Goal: Task Accomplishment & Management: Manage account settings

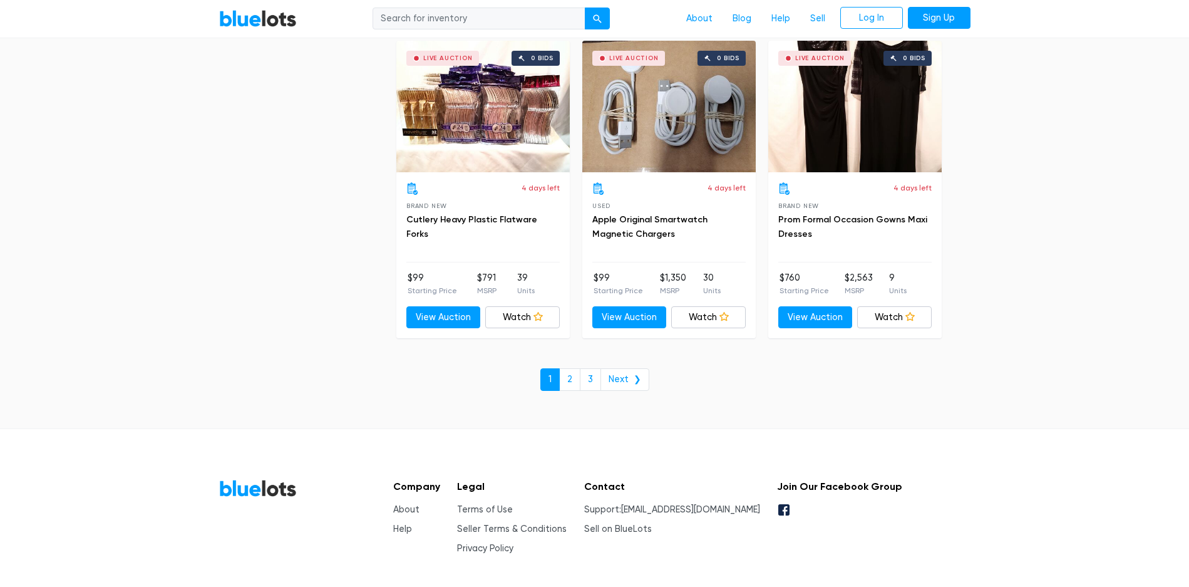
scroll to position [5400, 0]
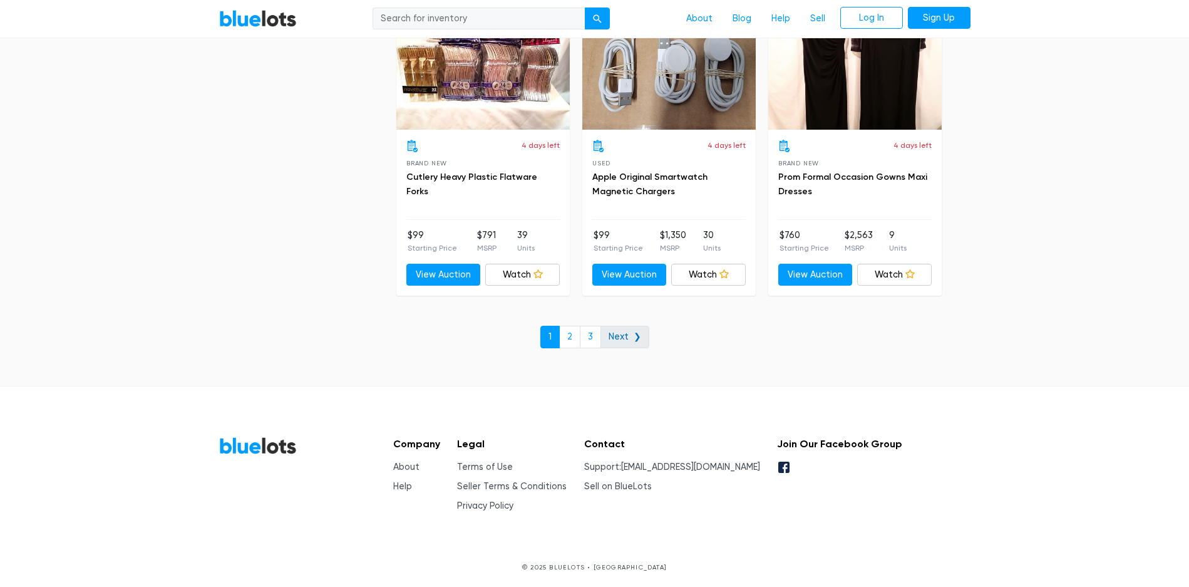
click at [614, 332] on link "Next ❯" at bounding box center [624, 337] width 49 height 23
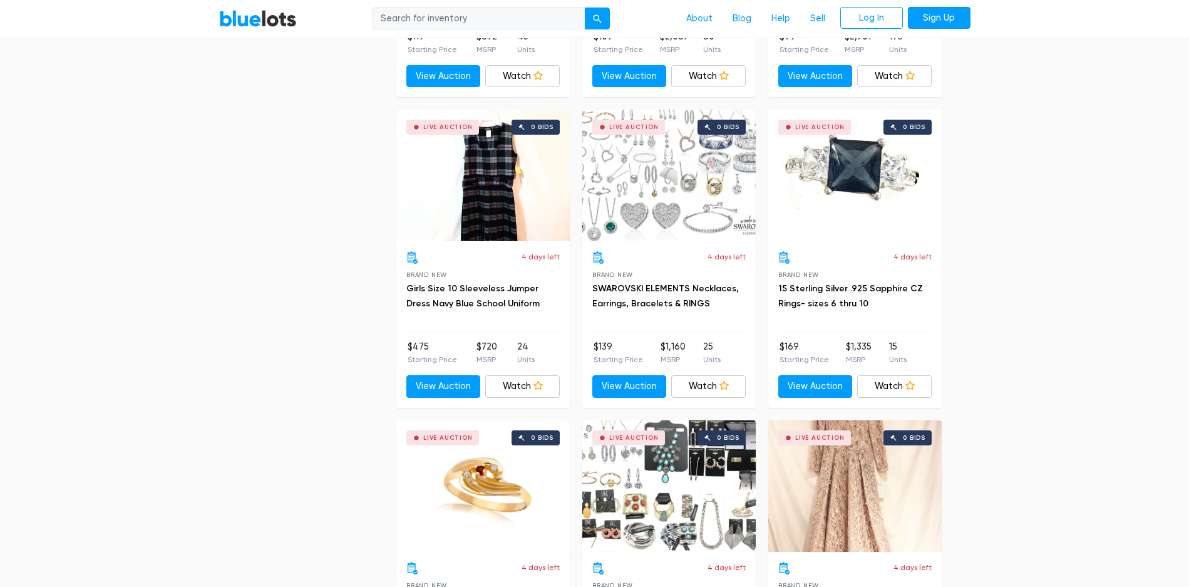
scroll to position [2713, 0]
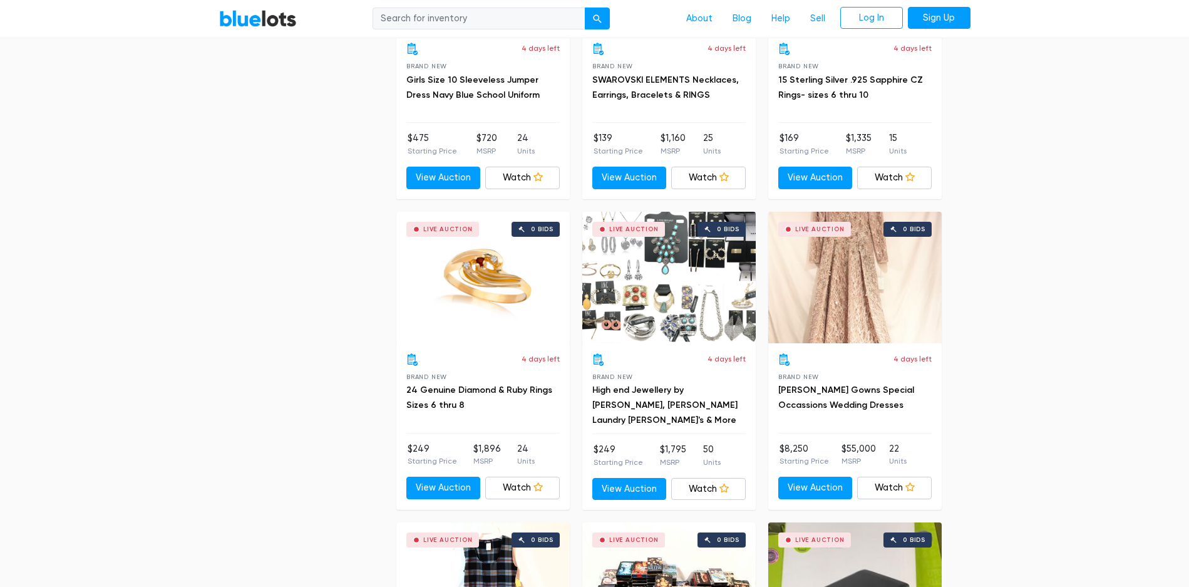
click at [678, 321] on div "Live Auction 0 bids" at bounding box center [668, 277] width 173 height 131
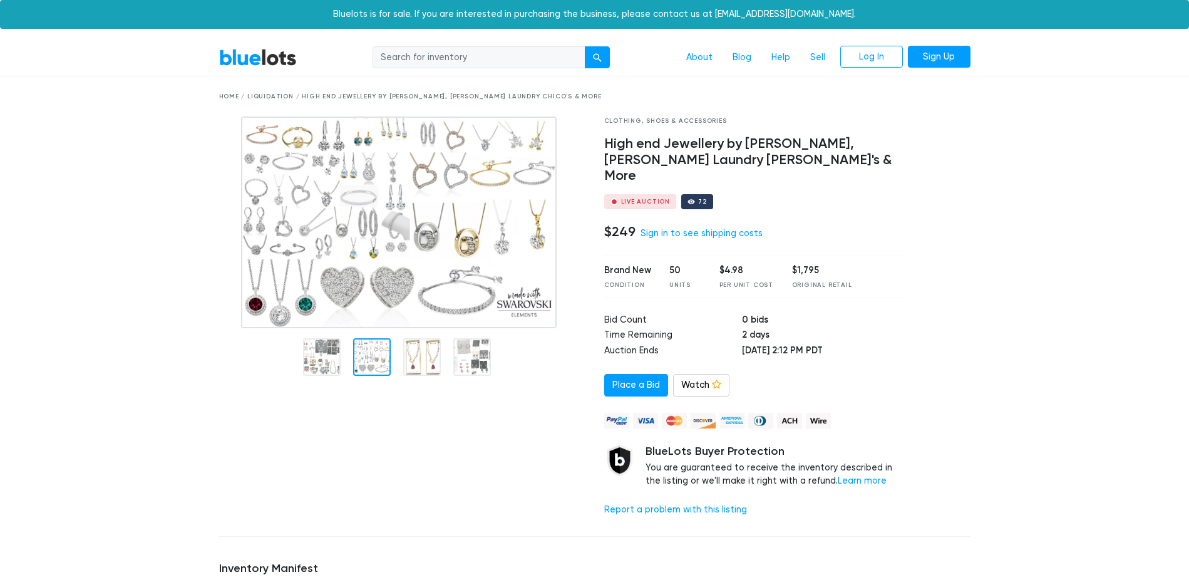
click at [382, 366] on div at bounding box center [372, 357] width 38 height 38
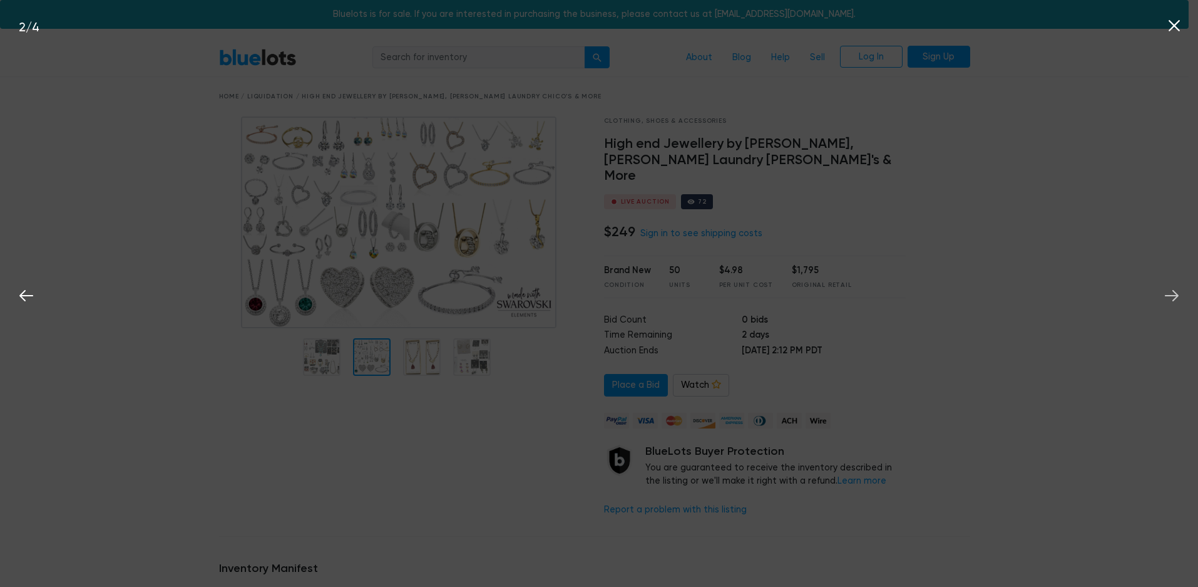
click at [1173, 292] on icon at bounding box center [1172, 295] width 19 height 19
click at [1177, 29] on icon at bounding box center [1174, 25] width 11 height 11
click at [1173, 25] on icon at bounding box center [1174, 25] width 11 height 11
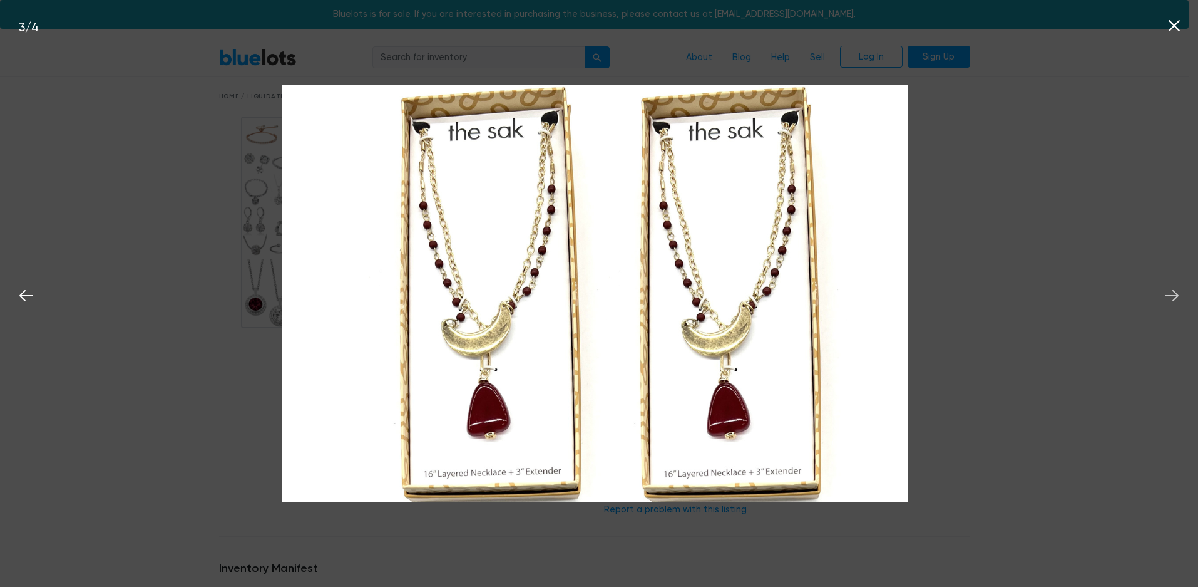
click at [1175, 297] on icon at bounding box center [1172, 295] width 19 height 19
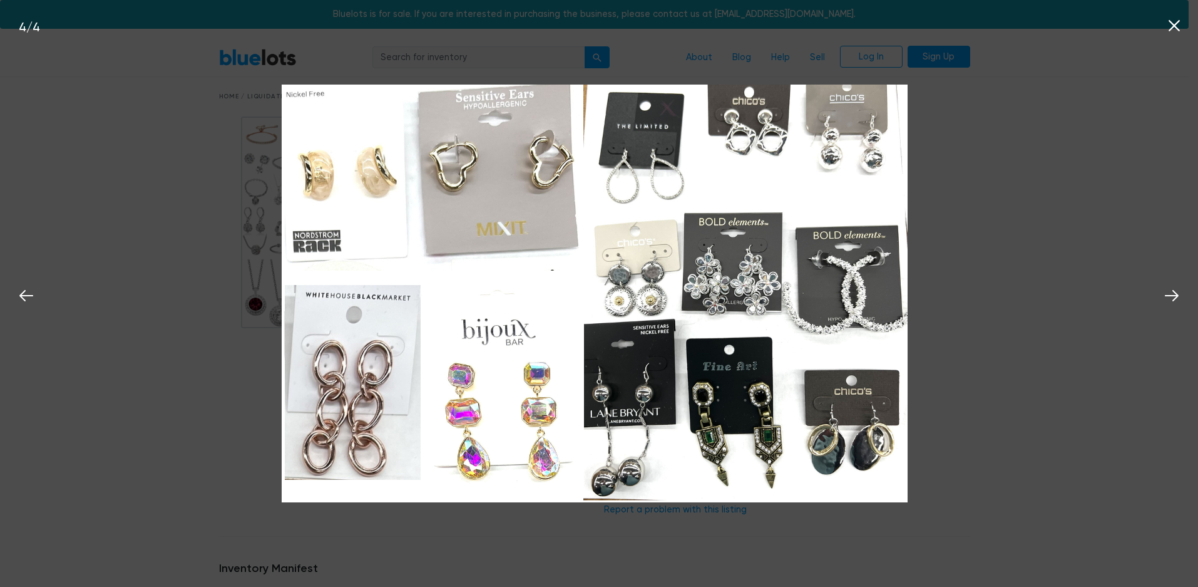
click at [1180, 26] on icon at bounding box center [1174, 25] width 19 height 19
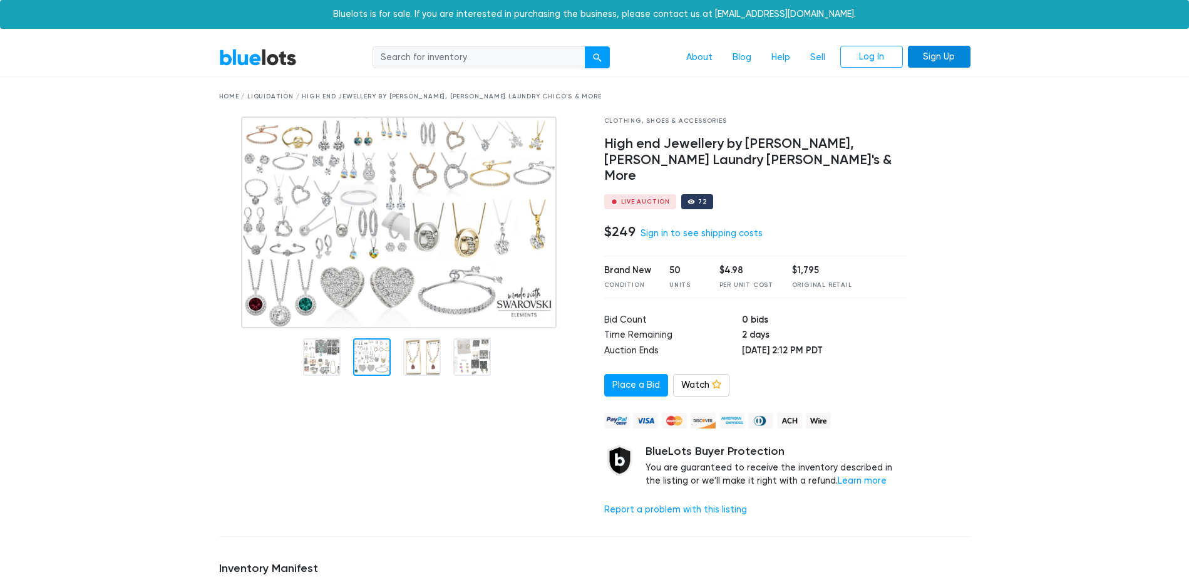
click at [935, 52] on link "Sign Up" at bounding box center [939, 57] width 63 height 23
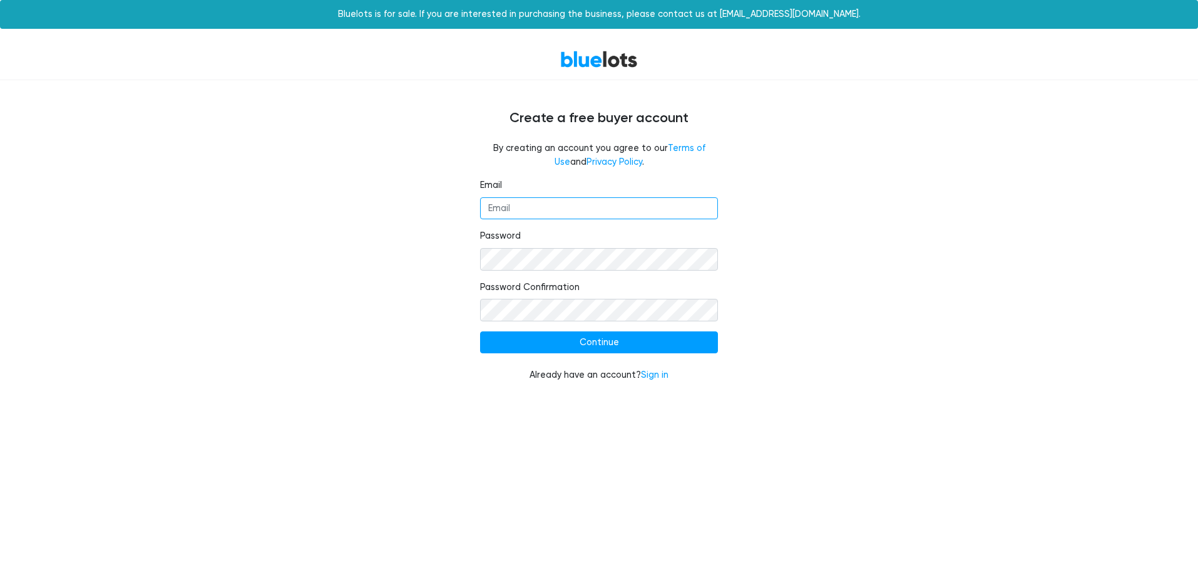
click at [519, 209] on input "Email" at bounding box center [599, 208] width 238 height 23
click at [523, 209] on input "Email" at bounding box center [599, 208] width 238 height 23
paste input "resalekmgroupllc@gmail.com"
type input "resalekmgroupllc@gmail.com"
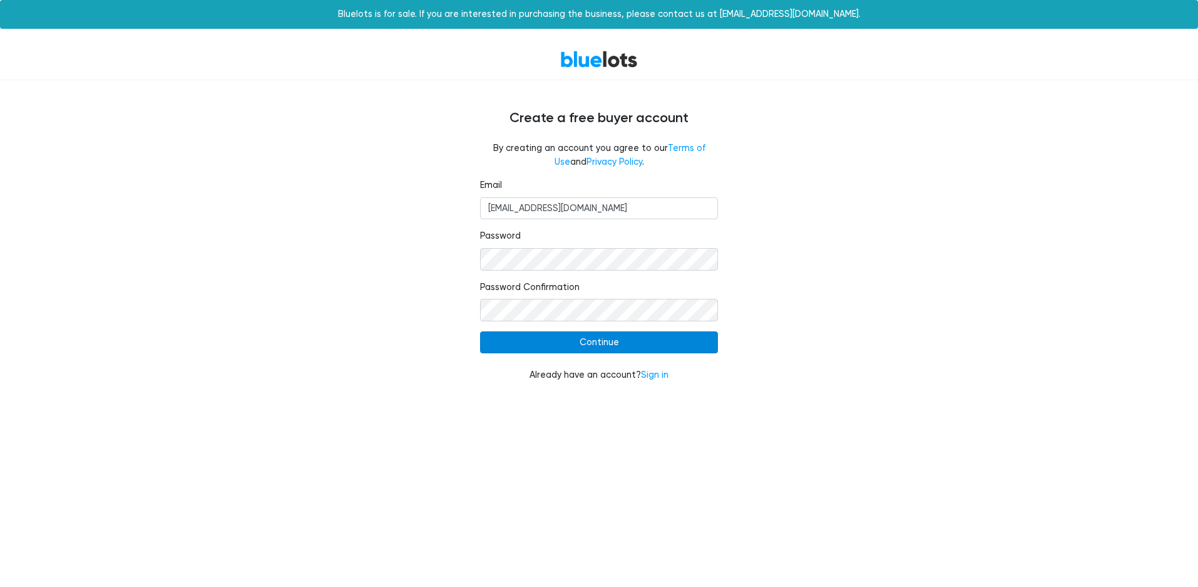
click at [610, 339] on input "Continue" at bounding box center [599, 342] width 238 height 23
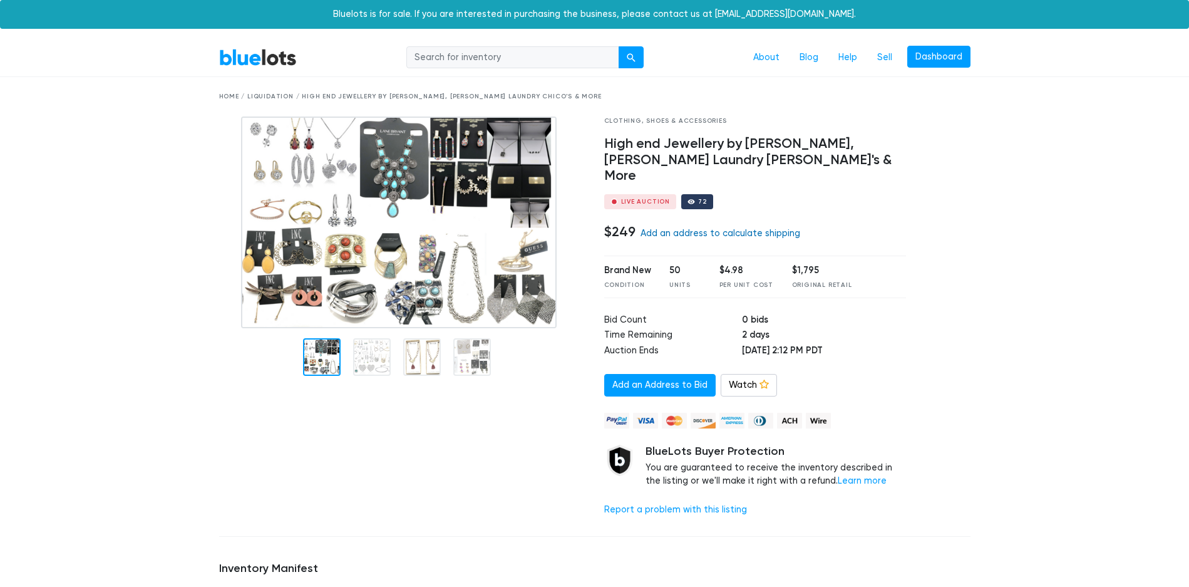
click at [707, 228] on link "Add an address to calculate shipping" at bounding box center [721, 233] width 160 height 11
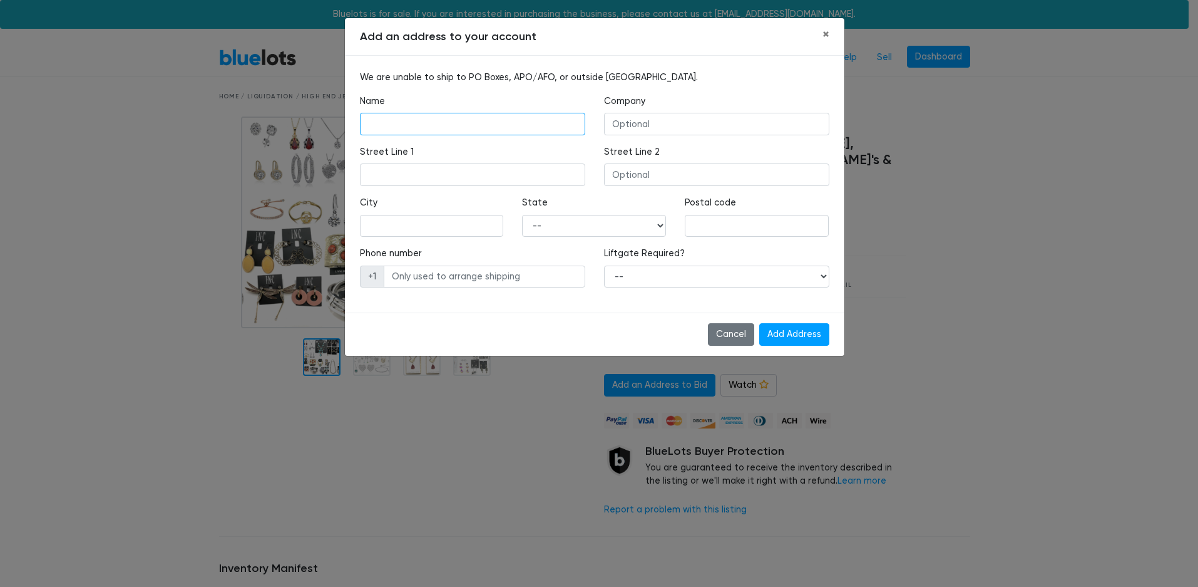
click at [396, 117] on input "text" at bounding box center [472, 124] width 225 height 23
type input "[PERSON_NAME]"
click at [407, 177] on input "text" at bounding box center [472, 174] width 225 height 23
type input "44111 W Granite Dr"
type input "Maricopa"
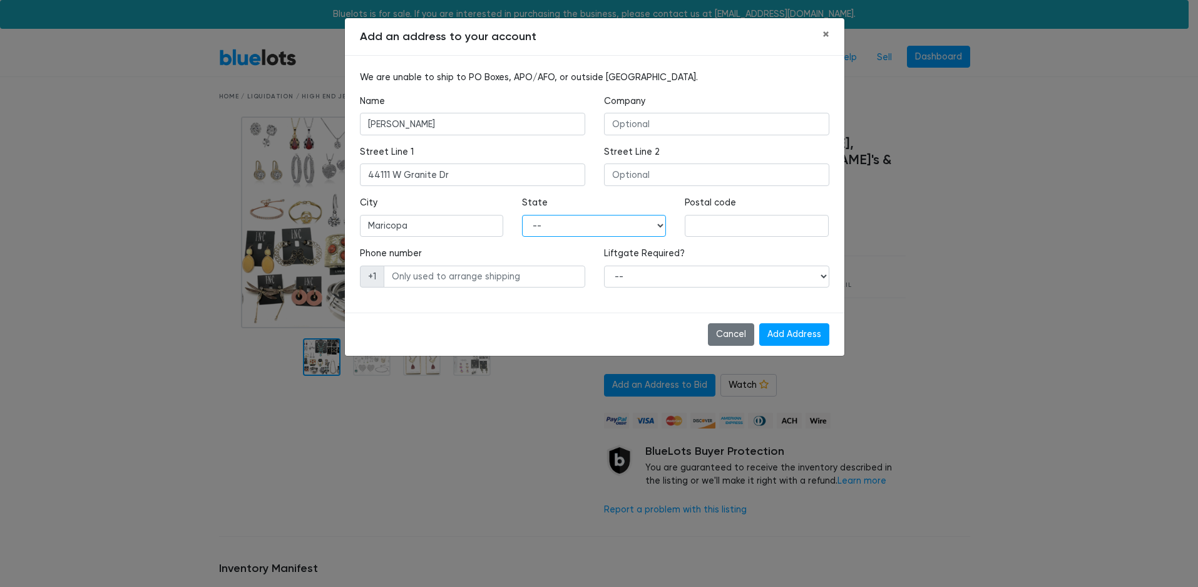
select select "AZ"
type input "85139"
type input "4802559842"
click at [797, 330] on input "Add Address" at bounding box center [795, 334] width 70 height 23
click at [795, 332] on input "Add Address" at bounding box center [795, 334] width 70 height 23
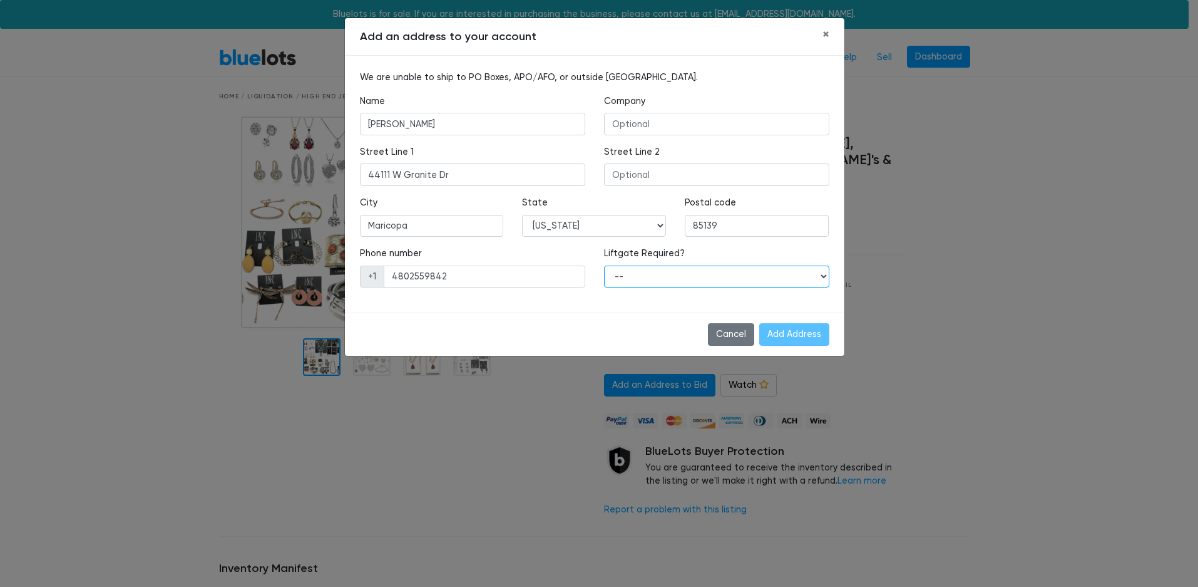
click at [682, 275] on select "-- Yes No" at bounding box center [716, 276] width 225 height 23
select select "0"
click at [604, 265] on select "-- Yes No" at bounding box center [716, 276] width 225 height 23
click at [642, 331] on div "Cancel Add Address" at bounding box center [595, 333] width 500 height 43
click at [661, 126] on input "text" at bounding box center [716, 124] width 225 height 23
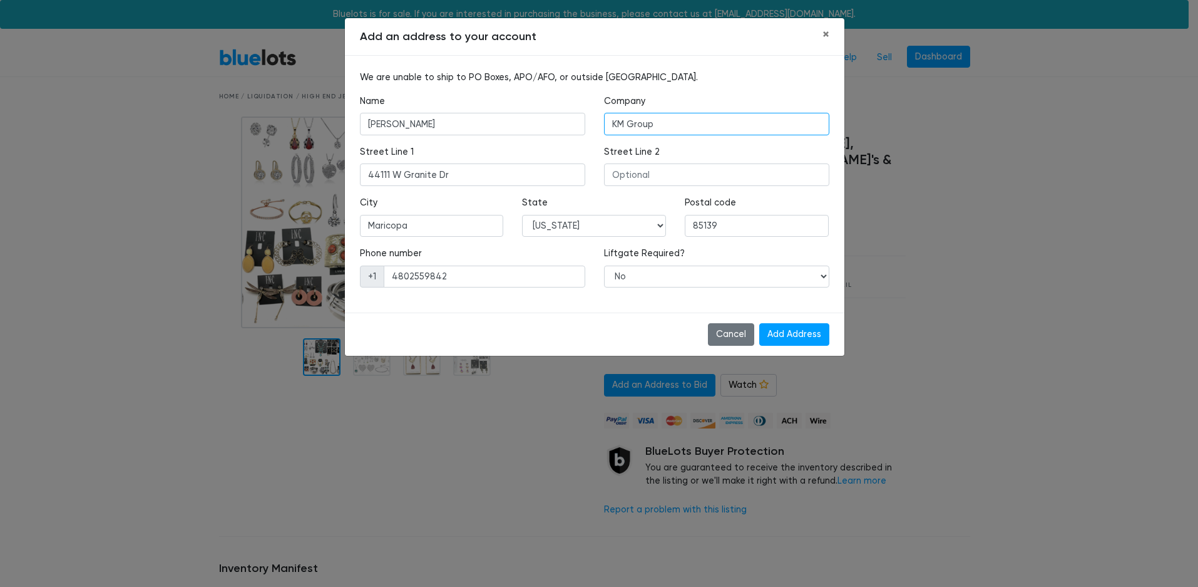
type input "KM Group"
drag, startPoint x: 626, startPoint y: 321, endPoint x: 709, endPoint y: 319, distance: 83.3
click at [627, 321] on div "Cancel Add Address" at bounding box center [595, 333] width 500 height 43
click at [796, 336] on input "Add Address" at bounding box center [795, 334] width 70 height 23
click at [633, 341] on div "Cancel Add Address" at bounding box center [595, 333] width 500 height 43
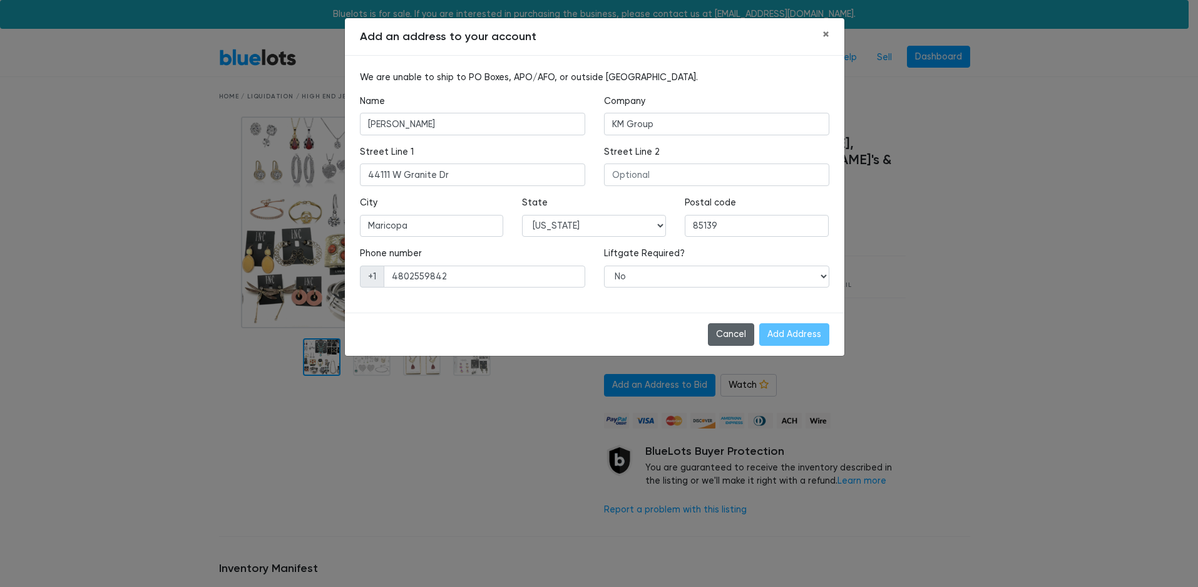
click at [738, 338] on button "Cancel" at bounding box center [731, 334] width 46 height 23
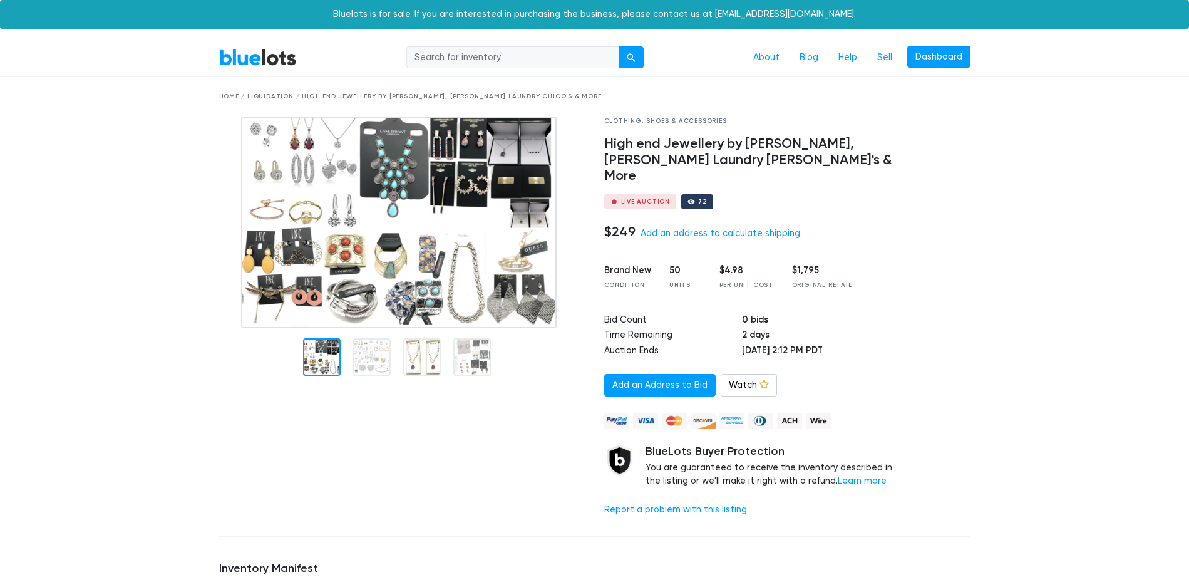
click at [716, 228] on link "Add an address to calculate shipping" at bounding box center [721, 233] width 160 height 11
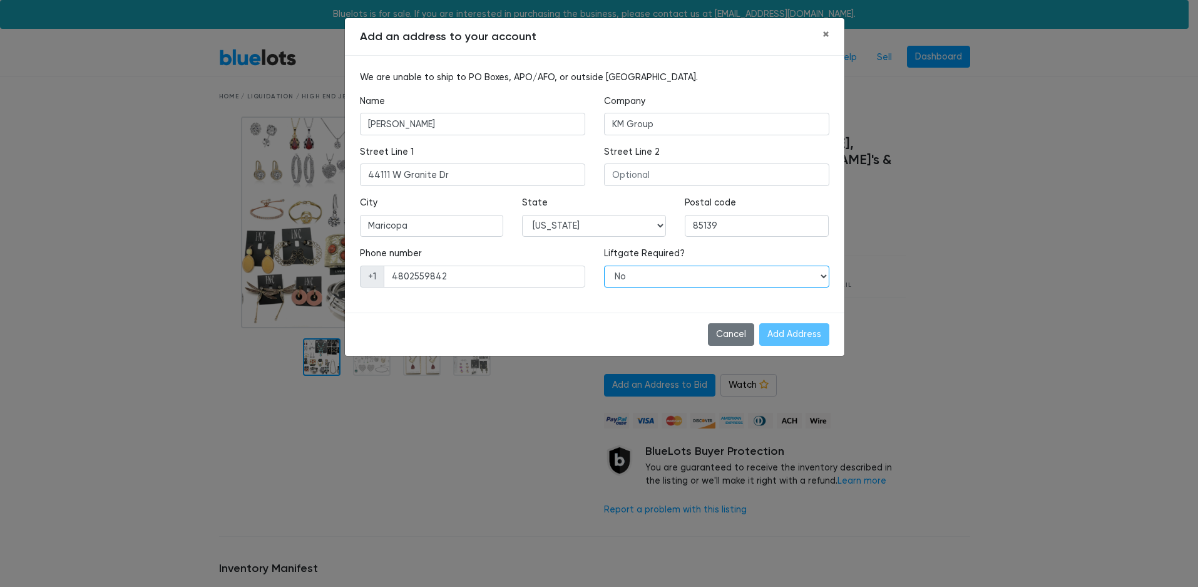
click at [629, 272] on select "-- Yes No" at bounding box center [716, 276] width 225 height 23
click at [604, 265] on select "-- Yes No" at bounding box center [716, 276] width 225 height 23
click at [640, 278] on select "-- Yes No" at bounding box center [716, 276] width 225 height 23
click at [604, 265] on select "-- Yes No" at bounding box center [716, 276] width 225 height 23
click at [654, 276] on select "-- Yes No" at bounding box center [716, 276] width 225 height 23
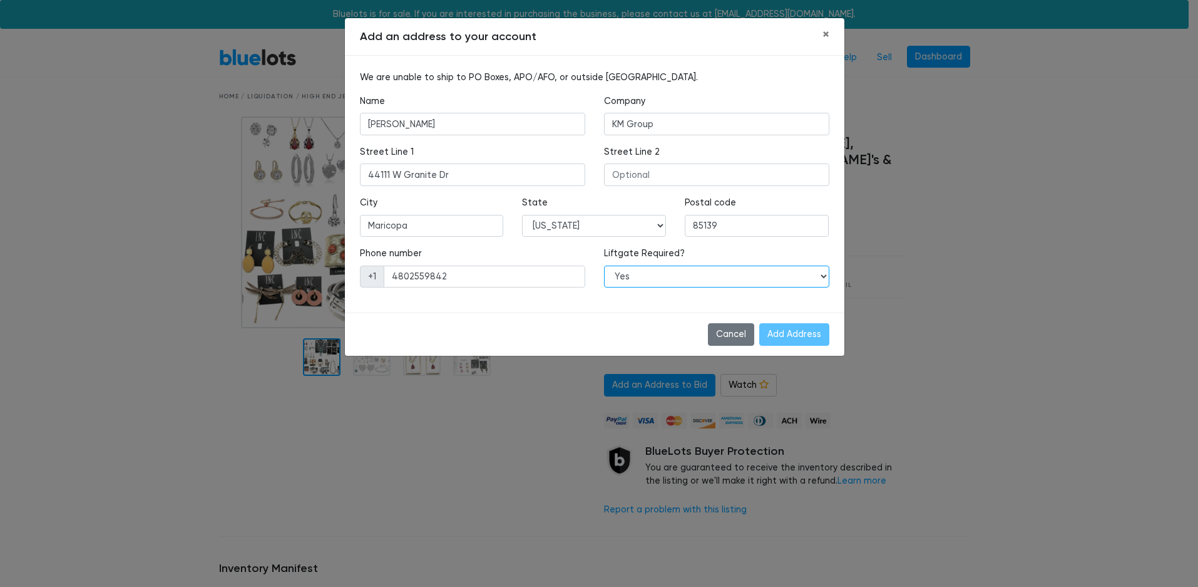
select select "0"
click at [604, 265] on select "-- Yes No" at bounding box center [716, 276] width 225 height 23
click at [651, 127] on input "KM Group" at bounding box center [716, 124] width 225 height 23
click at [616, 123] on input "KM Group" at bounding box center [716, 124] width 225 height 23
type input "K&M Group"
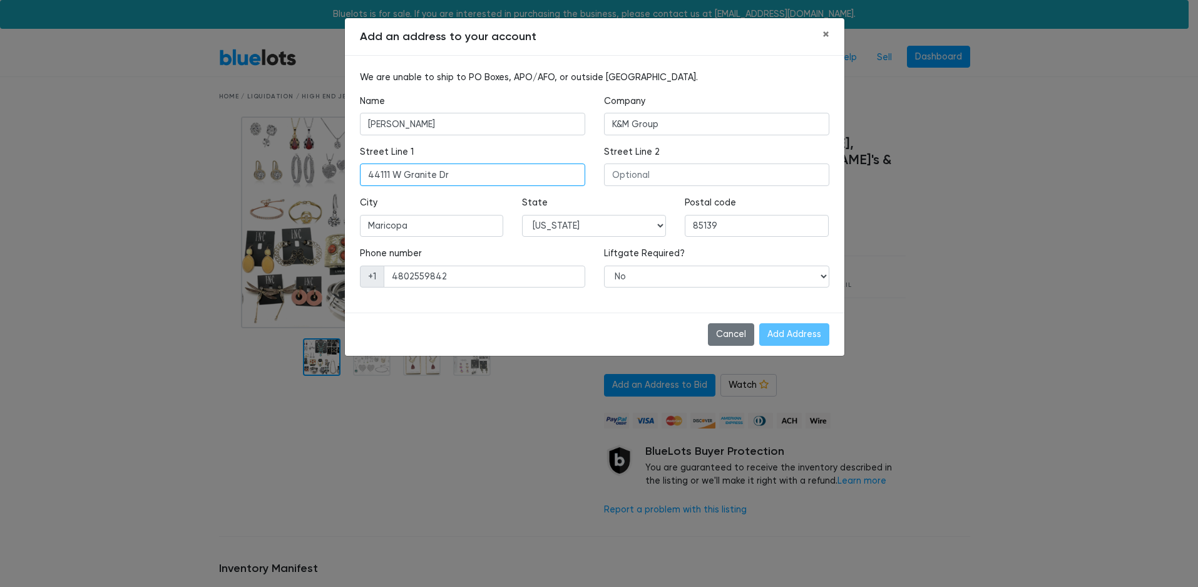
click at [498, 165] on input "44111 W Granite Dr" at bounding box center [472, 174] width 225 height 23
click at [441, 227] on input "Maricopa" at bounding box center [432, 226] width 144 height 23
click at [393, 274] on input "4802559842" at bounding box center [485, 276] width 202 height 23
click at [427, 125] on input "Mary Evans" at bounding box center [472, 124] width 225 height 23
click at [366, 124] on input "Mary Evans" at bounding box center [472, 124] width 225 height 23
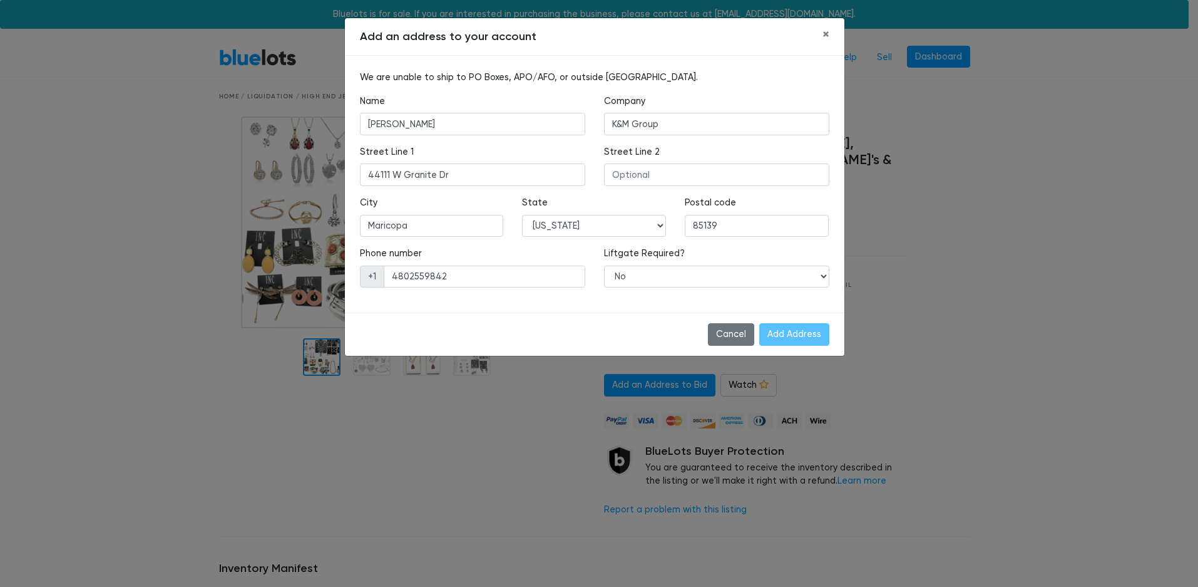
click at [626, 327] on div "Cancel Add Address" at bounding box center [595, 333] width 500 height 43
click at [829, 31] on span "×" at bounding box center [826, 34] width 7 height 16
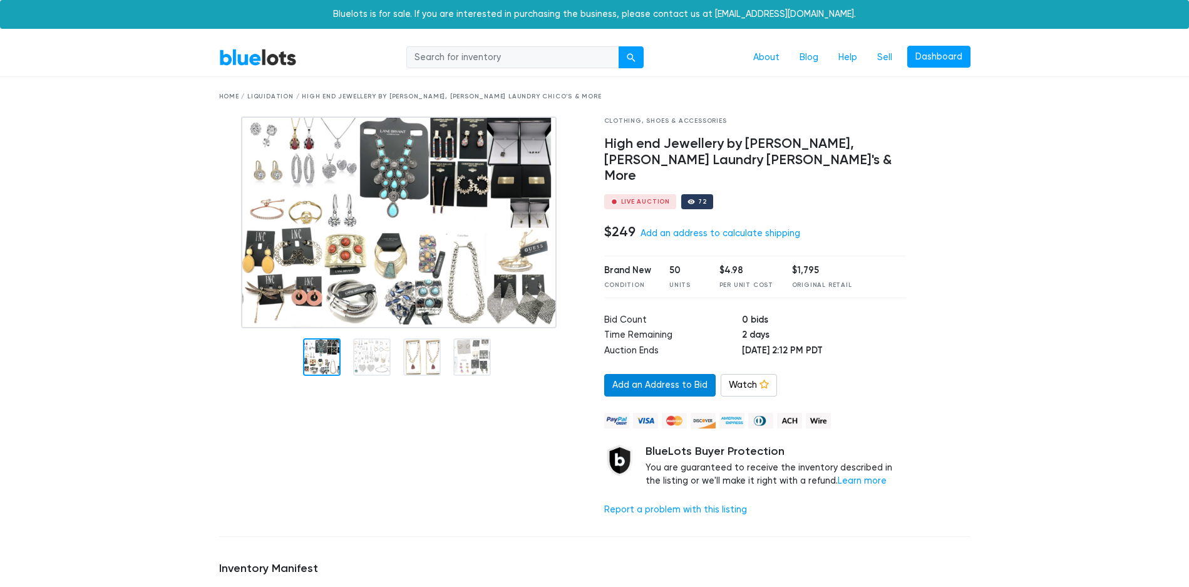
click at [633, 374] on link "Add an Address to Bid" at bounding box center [659, 385] width 111 height 23
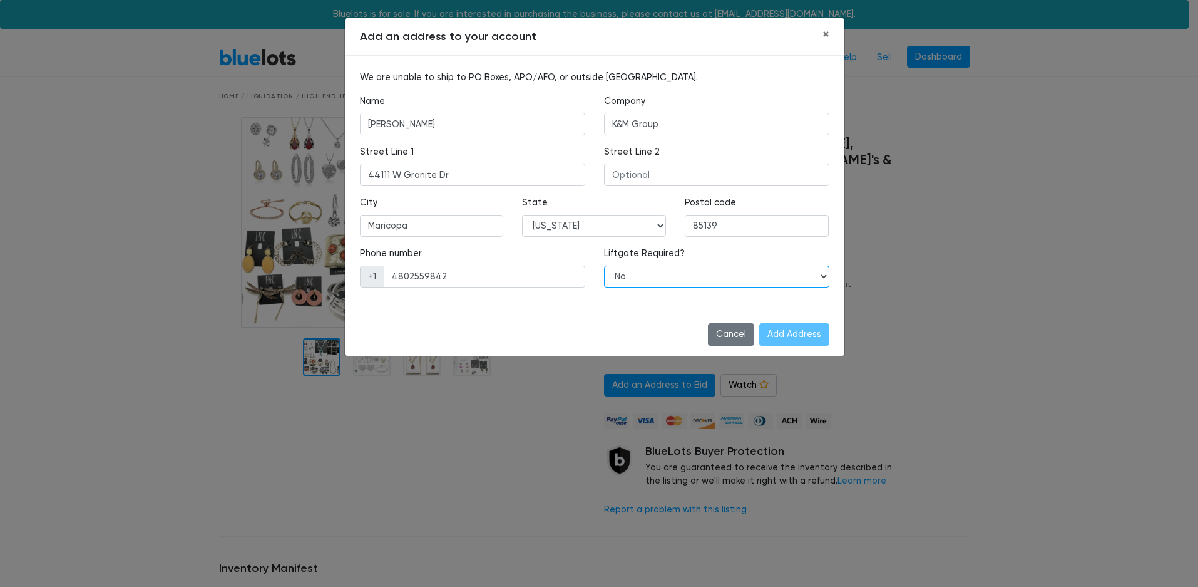
click at [651, 281] on select "-- Yes No" at bounding box center [716, 276] width 225 height 23
click at [604, 265] on select "-- Yes No" at bounding box center [716, 276] width 225 height 23
click at [564, 329] on div "Cancel Add Address" at bounding box center [595, 333] width 500 height 43
click at [724, 334] on button "Cancel" at bounding box center [731, 334] width 46 height 23
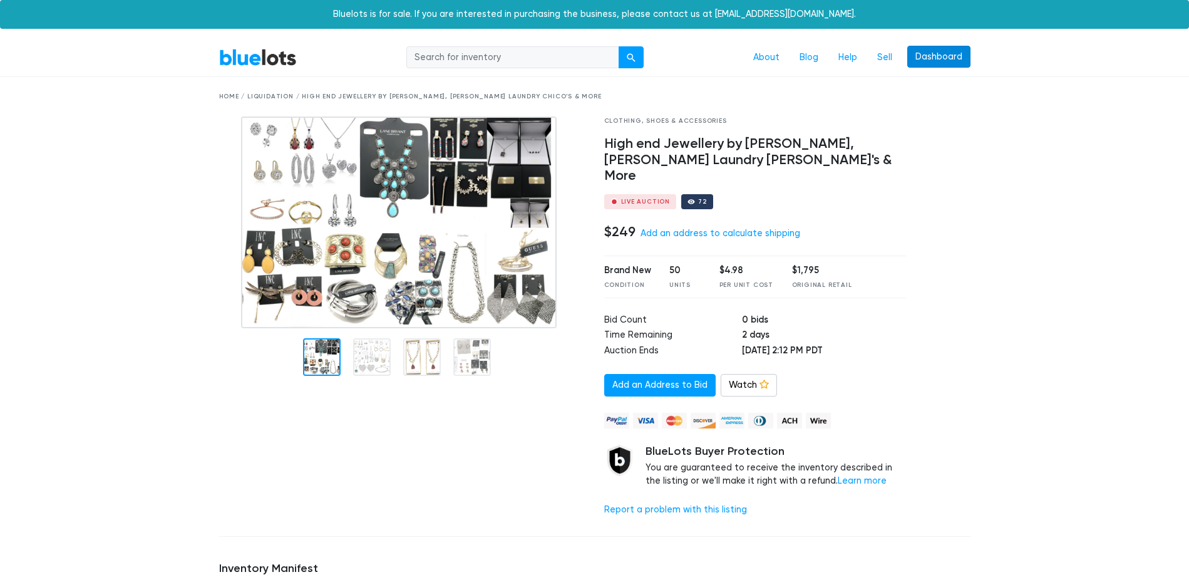
click at [931, 55] on link "Dashboard" at bounding box center [938, 57] width 63 height 23
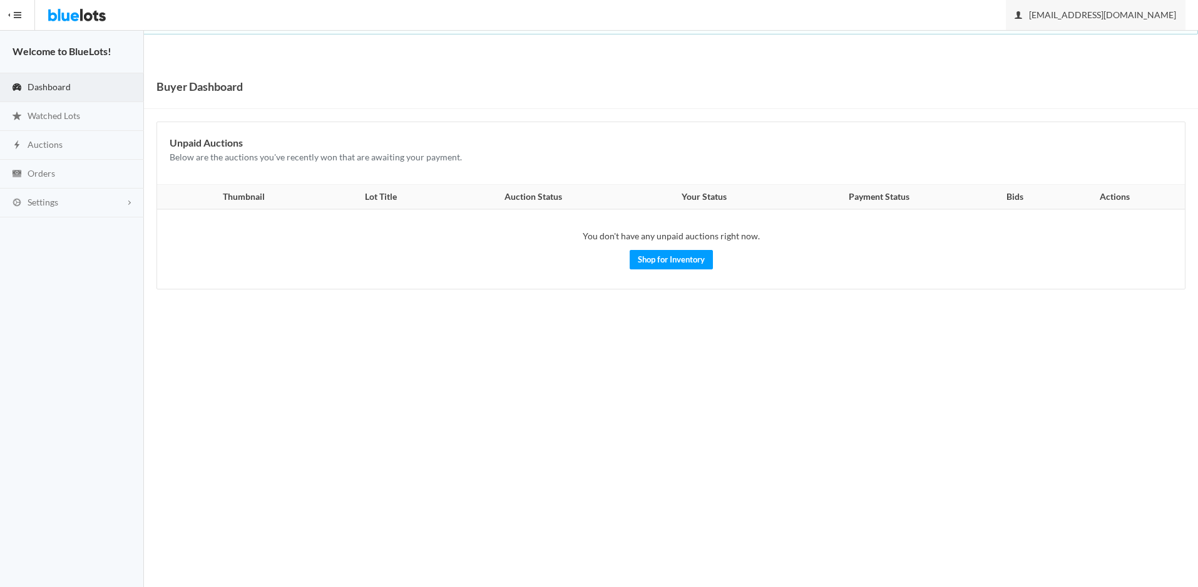
click at [1093, 11] on span "[EMAIL_ADDRESS][DOMAIN_NAME]" at bounding box center [1096, 14] width 161 height 11
click at [49, 87] on span "Dashboard" at bounding box center [49, 86] width 43 height 11
click at [52, 201] on span "Settings" at bounding box center [43, 202] width 31 height 11
click at [98, 231] on span "Incomplete" at bounding box center [106, 228] width 46 height 11
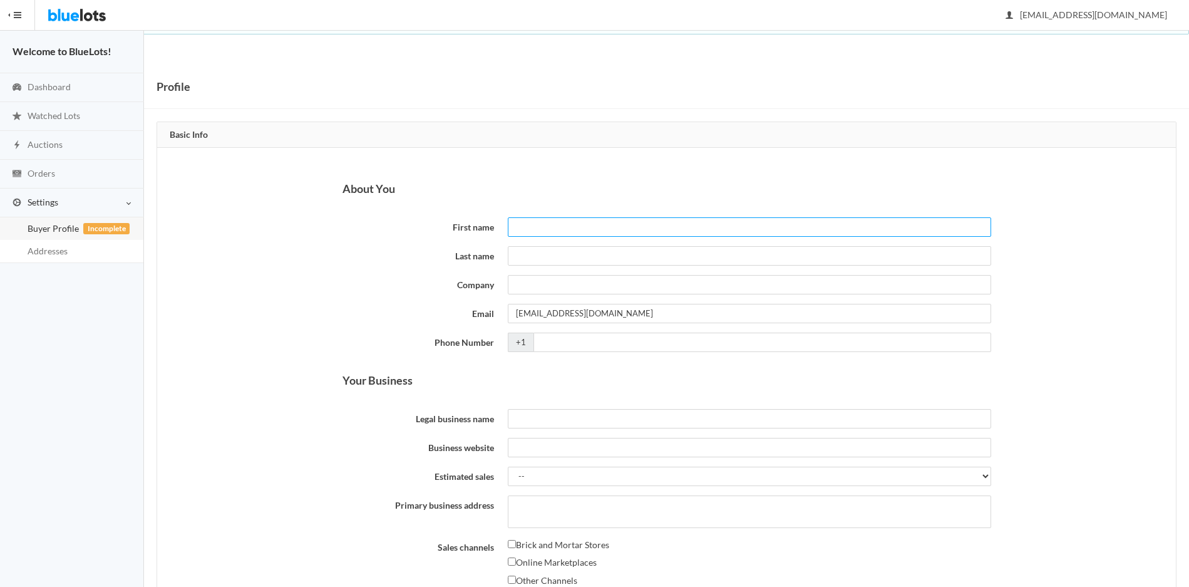
click at [533, 224] on input "First name" at bounding box center [749, 226] width 483 height 19
type input "[PERSON_NAME]"
type input "K&M Group"
type input "4802559842"
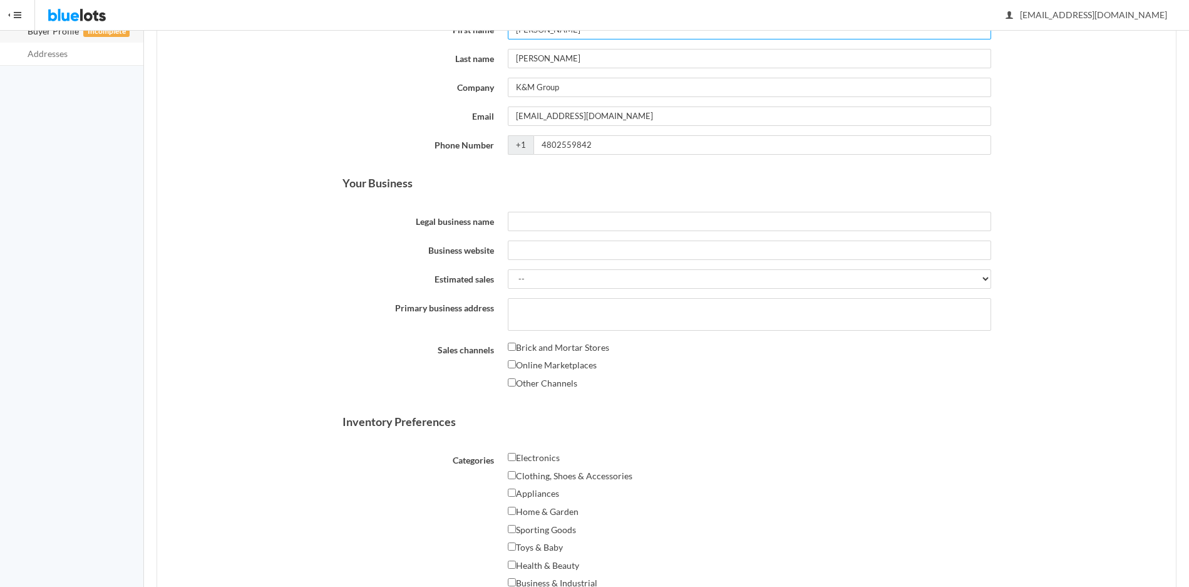
scroll to position [209, 0]
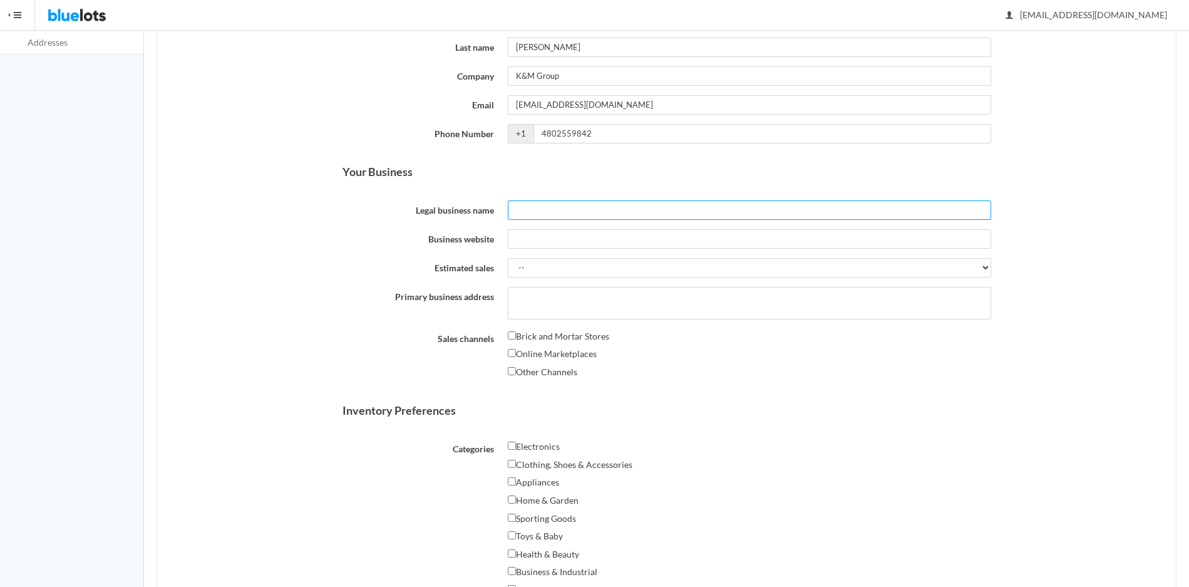
click at [539, 213] on input "Legal business name" at bounding box center [749, 209] width 483 height 19
type input "K&M Group"
type textarea "44111 W Granite Dr"
drag, startPoint x: 575, startPoint y: 240, endPoint x: 507, endPoint y: 245, distance: 68.4
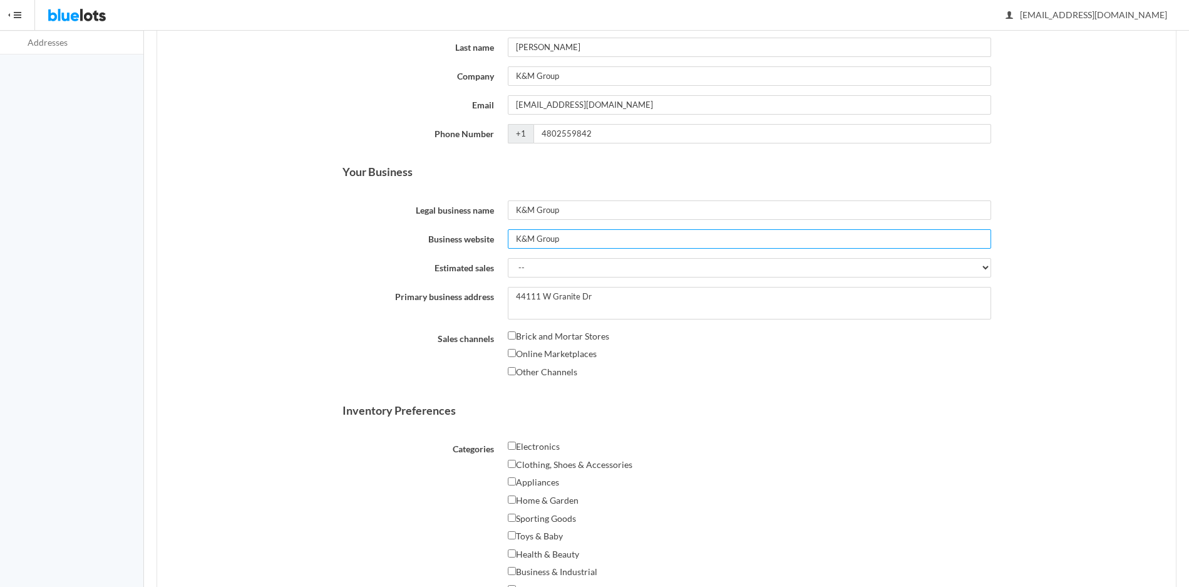
click at [507, 245] on div "K&M Group" at bounding box center [749, 238] width 497 height 19
click at [581, 234] on input "K&M Group" at bounding box center [749, 238] width 483 height 19
click at [513, 353] on input "Online Marketplaces" at bounding box center [512, 353] width 8 height 8
checkbox input "true"
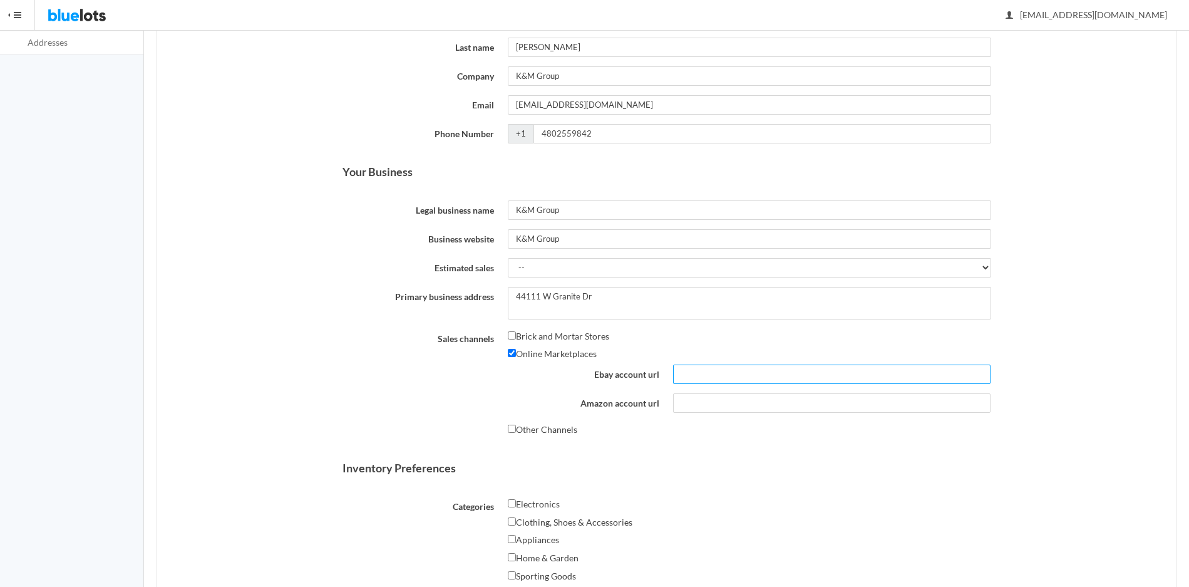
click at [681, 379] on input "Ebay account url" at bounding box center [831, 373] width 317 height 19
paste input "[URL][DOMAIN_NAME]"
type input "[URL][DOMAIN_NAME]"
click at [687, 459] on form "About You First name Mary Last name Evans Company K&M Group Email resalekmgroup…" at bounding box center [667, 426] width 649 height 905
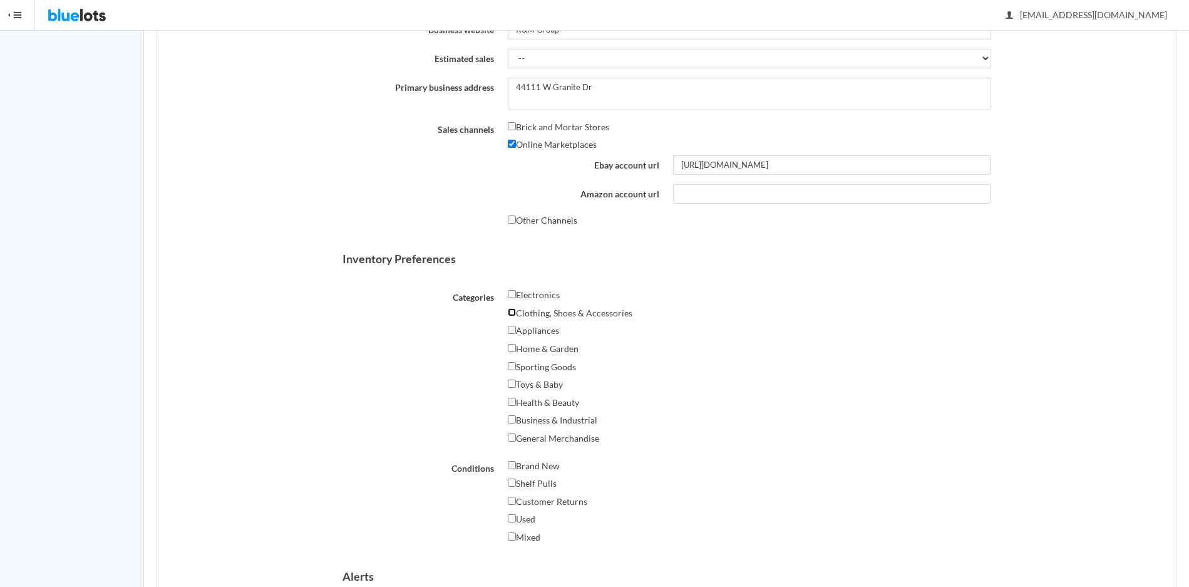
click at [513, 311] on input "Clothing, Shoes & Accessories" at bounding box center [512, 312] width 8 height 8
checkbox input "true"
click at [509, 403] on input "Health & Beauty" at bounding box center [512, 402] width 8 height 8
checkbox input "true"
click at [514, 379] on input "Toys & Baby" at bounding box center [512, 383] width 8 height 8
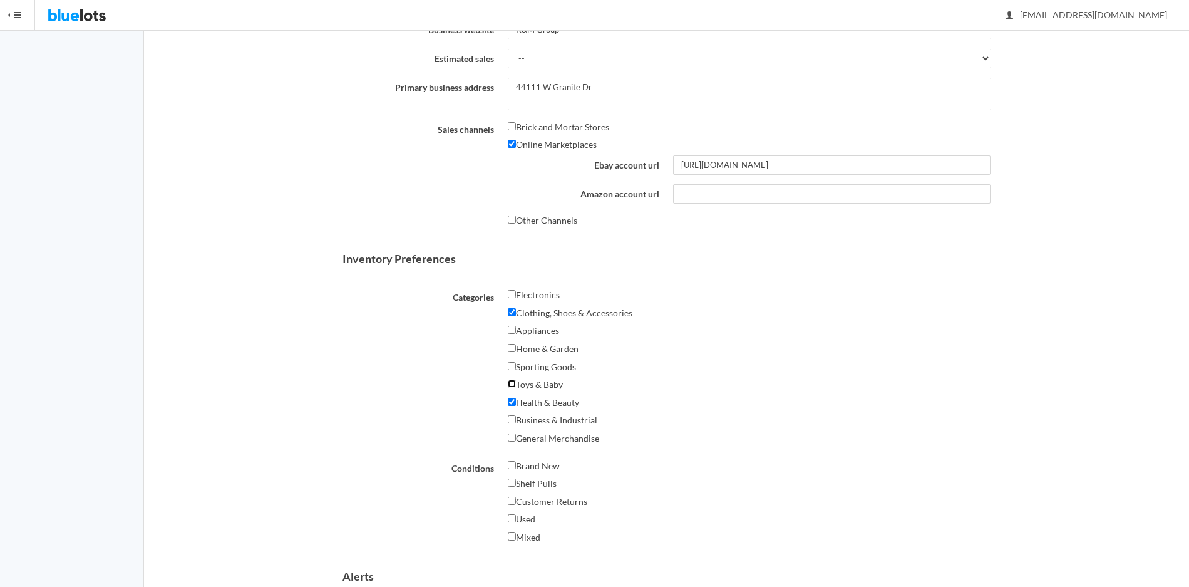
checkbox input "true"
click at [516, 362] on label "Sporting Goods" at bounding box center [542, 366] width 68 height 15
click at [516, 362] on input "Sporting Goods" at bounding box center [512, 366] width 8 height 8
checkbox input "true"
click at [515, 344] on input "Home & Garden" at bounding box center [512, 348] width 8 height 8
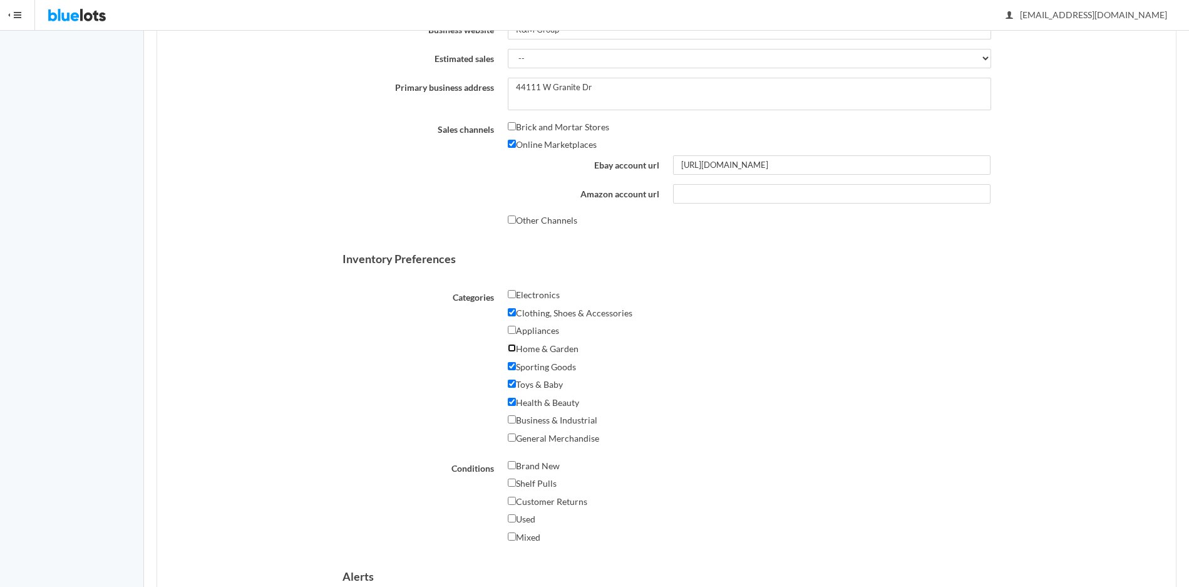
checkbox input "true"
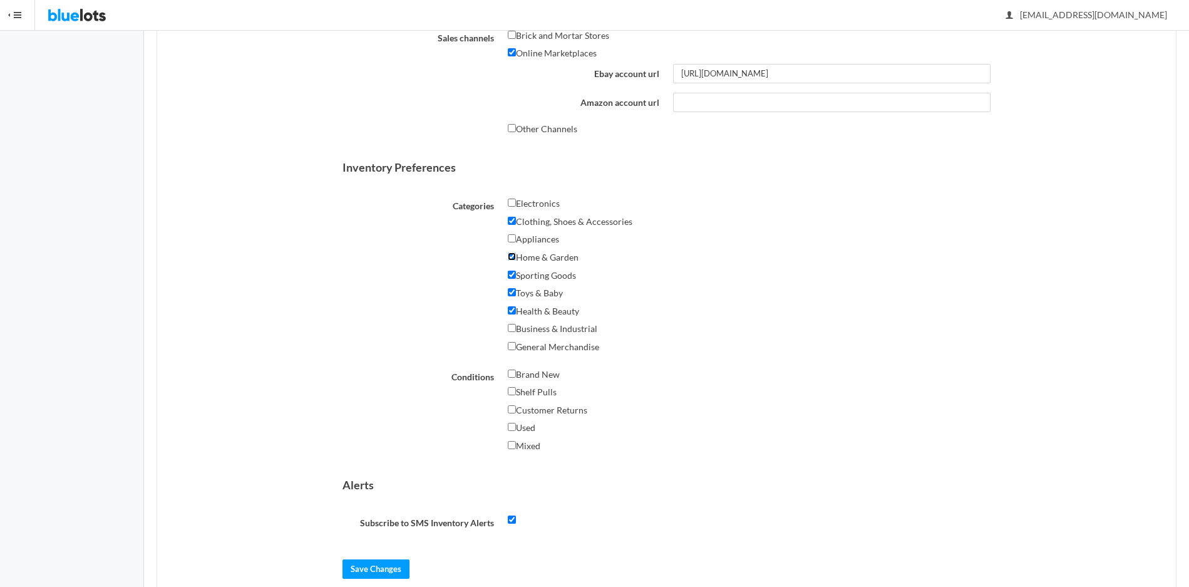
scroll to position [539, 0]
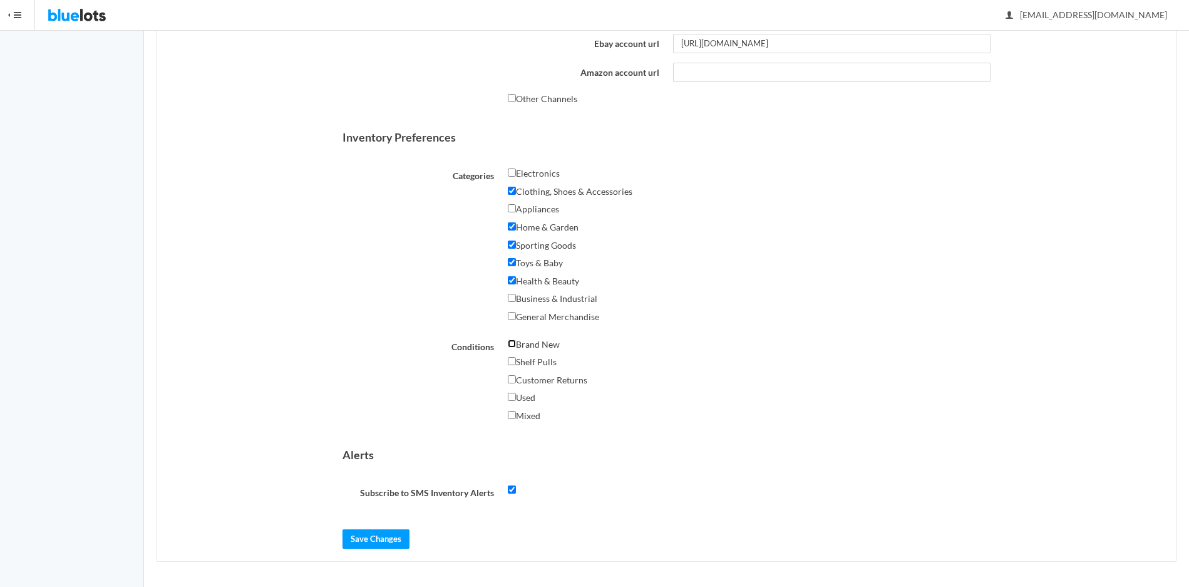
click at [510, 344] on input "Brand New" at bounding box center [512, 343] width 8 height 8
checkbox input "true"
click at [511, 359] on input "Shelf Pulls" at bounding box center [512, 361] width 8 height 8
checkbox input "true"
drag, startPoint x: 368, startPoint y: 536, endPoint x: 384, endPoint y: 527, distance: 18.5
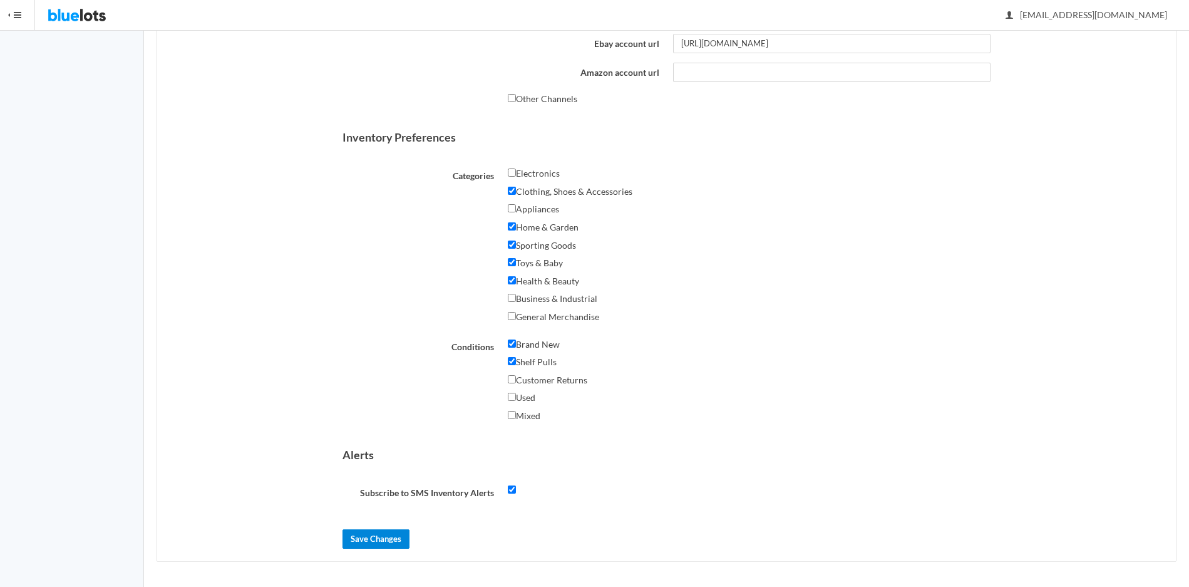
click at [367, 536] on input "Save Changes" at bounding box center [376, 538] width 67 height 19
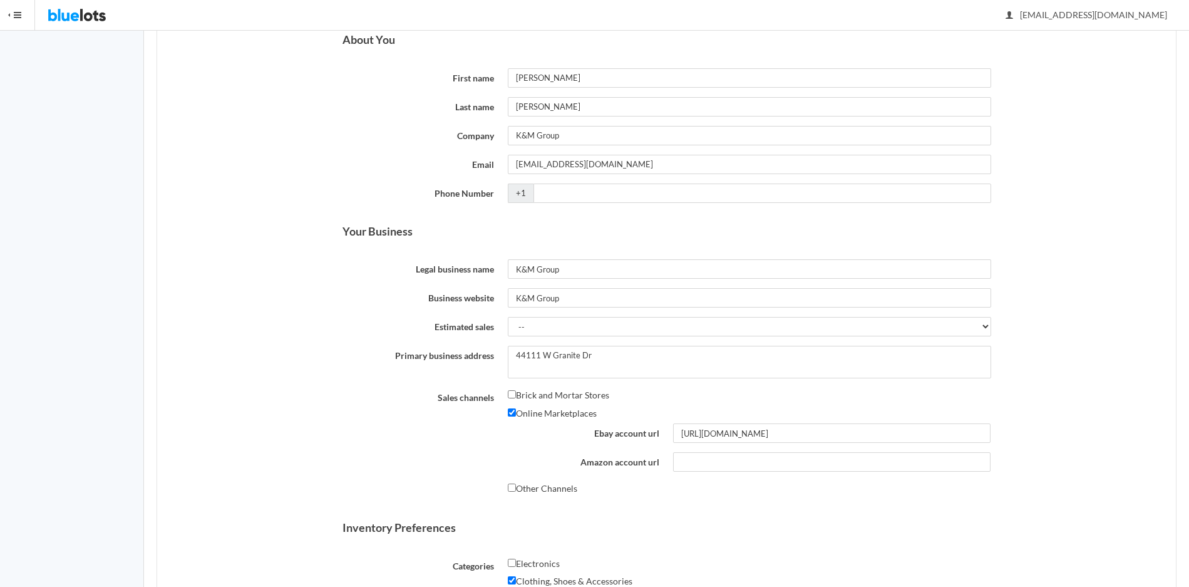
scroll to position [209, 0]
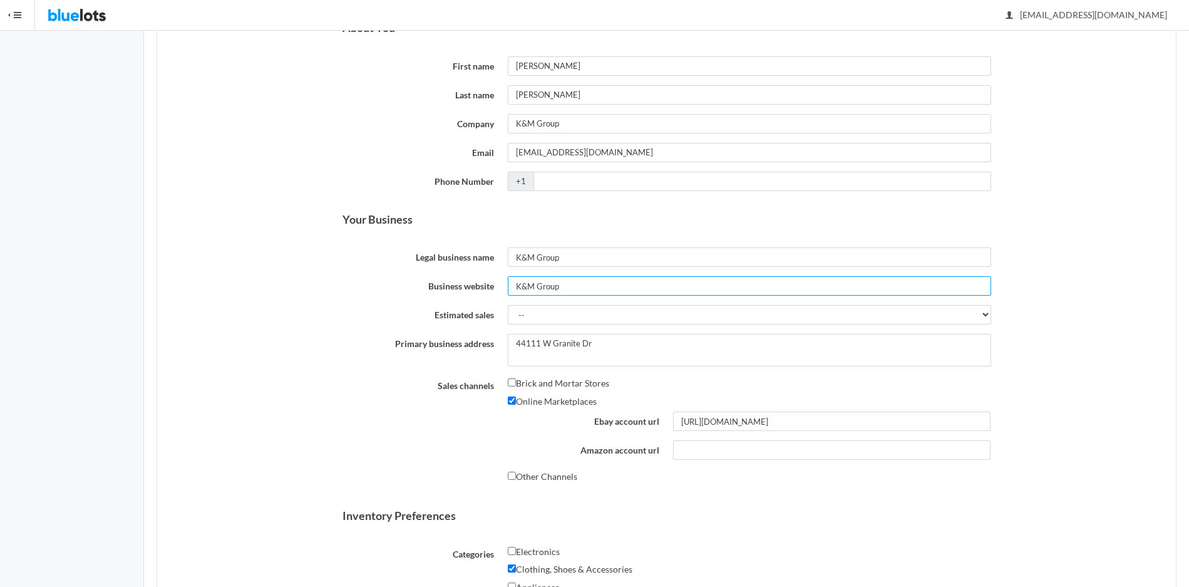
click at [616, 281] on input "K&M Group" at bounding box center [749, 285] width 483 height 19
click at [530, 287] on input "K&M Group" at bounding box center [749, 285] width 483 height 19
click at [537, 287] on input "K&M Group" at bounding box center [749, 285] width 483 height 19
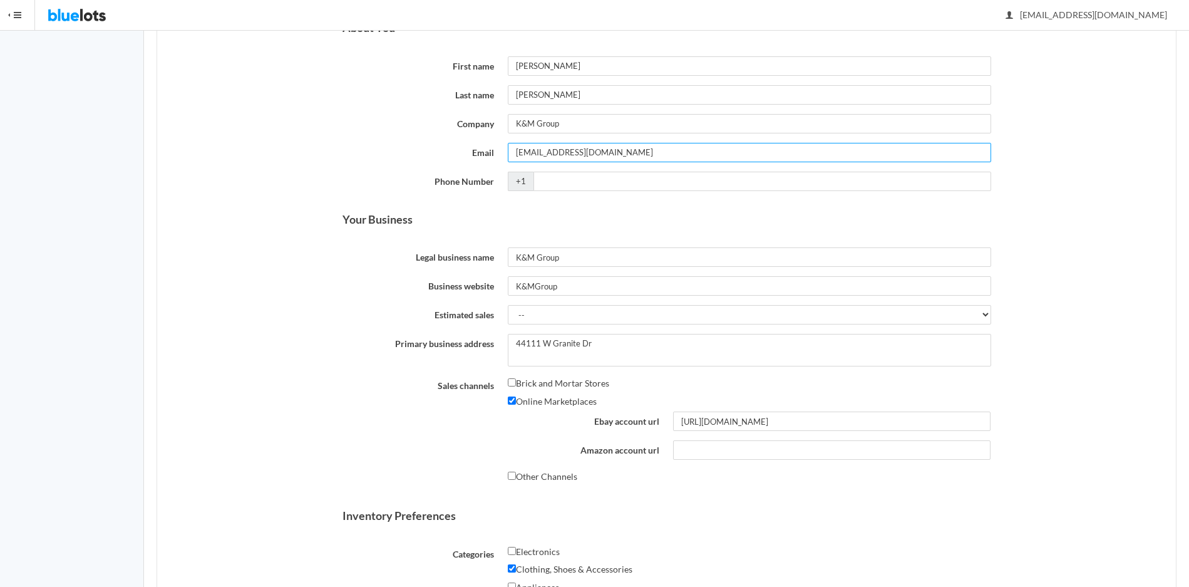
drag, startPoint x: 625, startPoint y: 153, endPoint x: 508, endPoint y: 161, distance: 116.7
click at [508, 161] on input "[EMAIL_ADDRESS][DOMAIN_NAME]" at bounding box center [749, 152] width 483 height 19
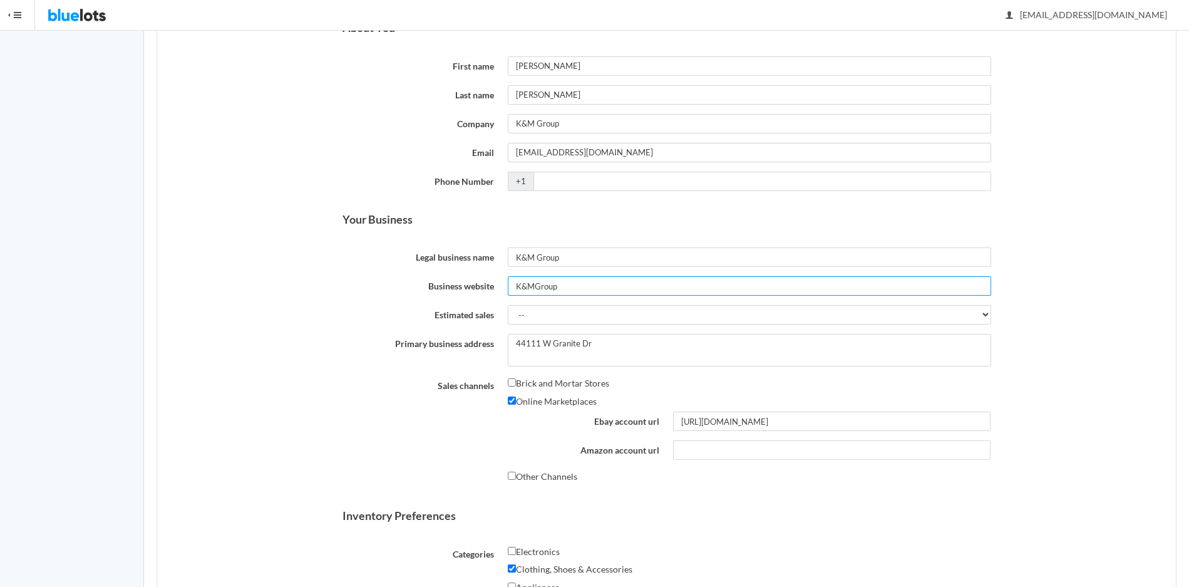
click at [567, 284] on input "K&MGroup" at bounding box center [749, 285] width 483 height 19
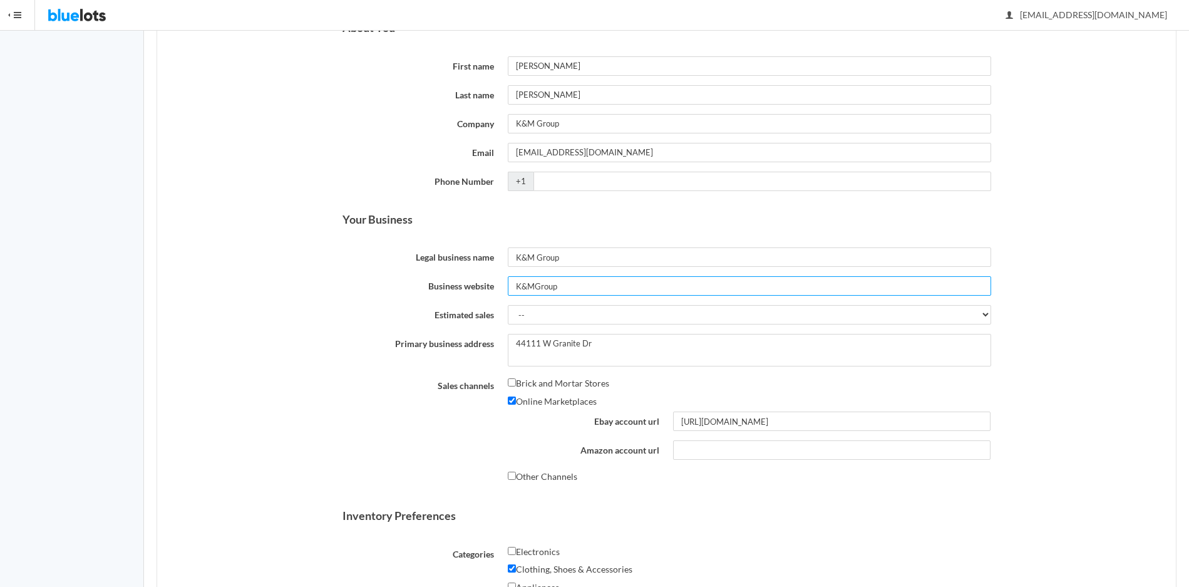
paste input "[EMAIL_ADDRESS][DOMAIN_NAME]"
type input "[EMAIL_ADDRESS][DOMAIN_NAME]"
click at [716, 486] on div "Other Channels" at bounding box center [749, 478] width 483 height 18
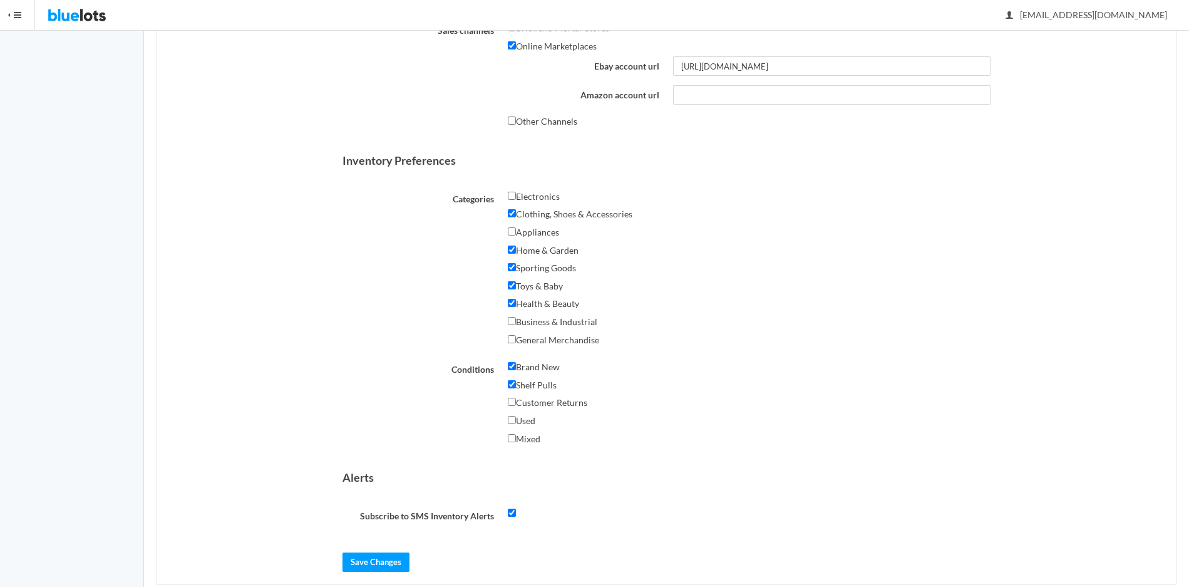
scroll to position [587, 0]
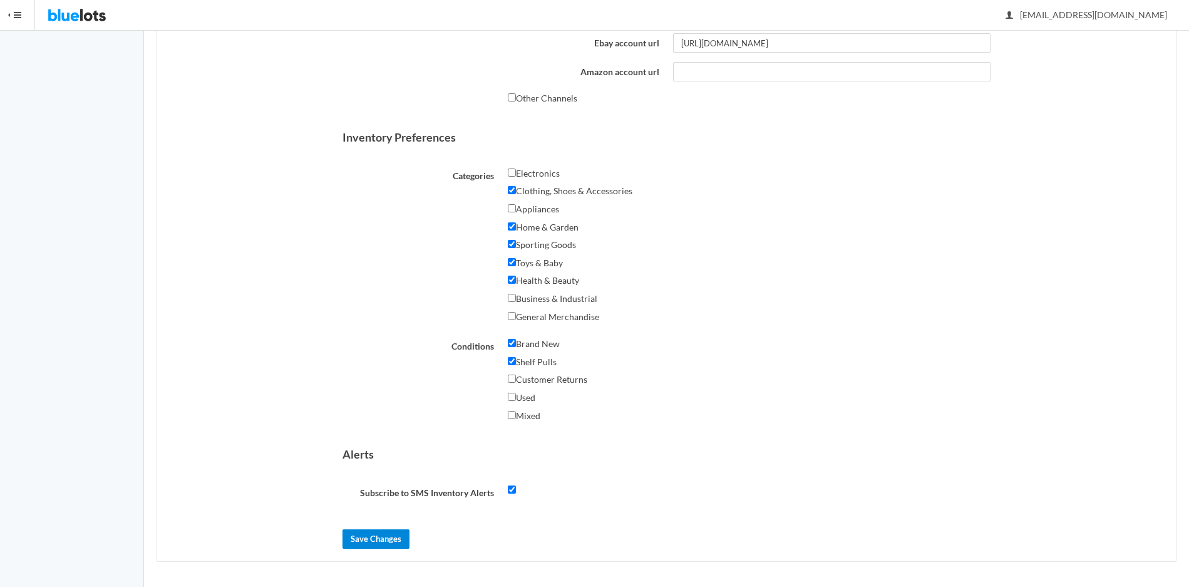
click at [354, 535] on input "Save Changes" at bounding box center [376, 538] width 67 height 19
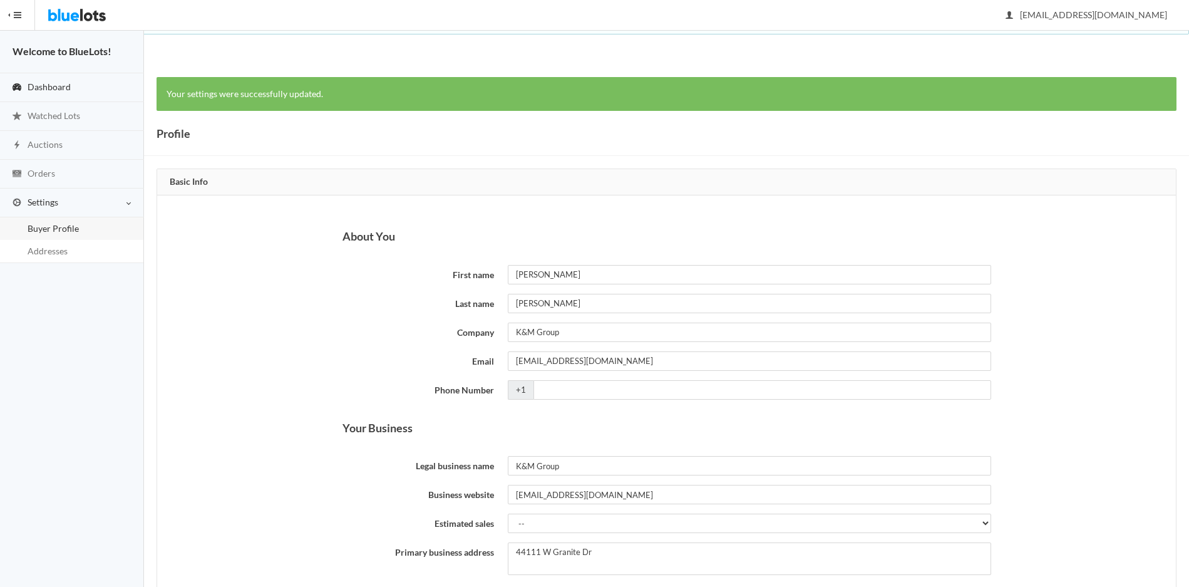
click at [44, 81] on span "Dashboard" at bounding box center [49, 86] width 43 height 11
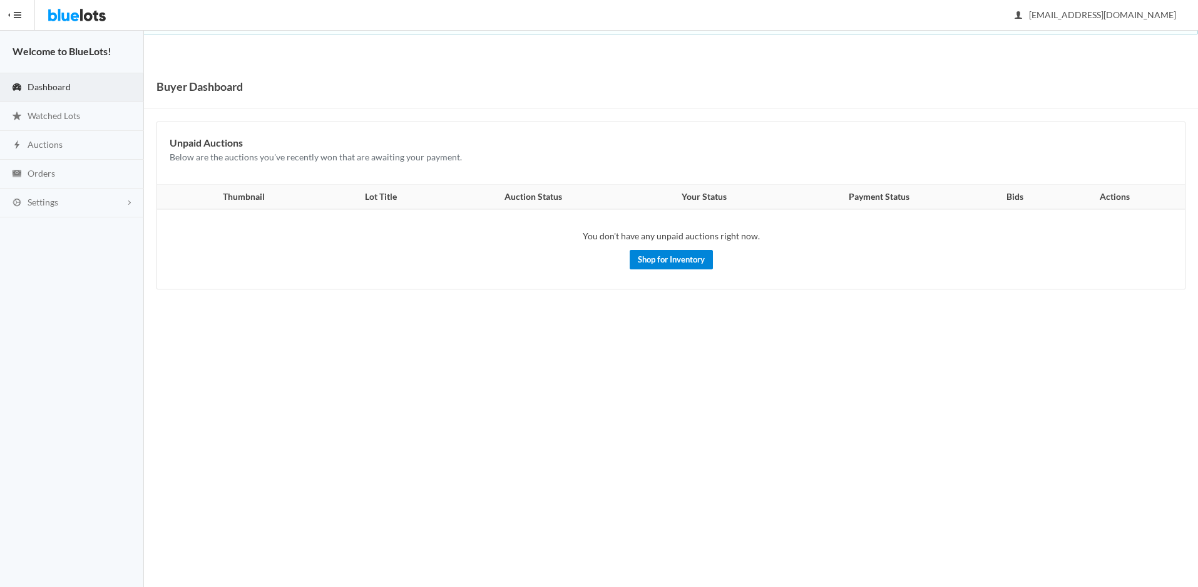
click at [704, 254] on link "Shop for Inventory" at bounding box center [671, 259] width 83 height 19
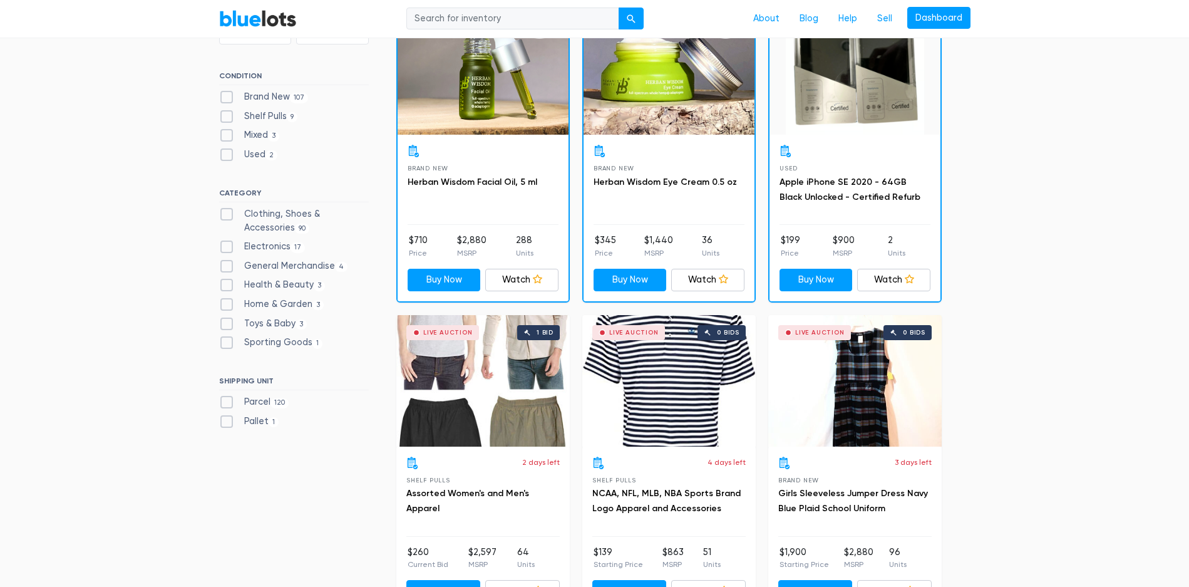
scroll to position [626, 0]
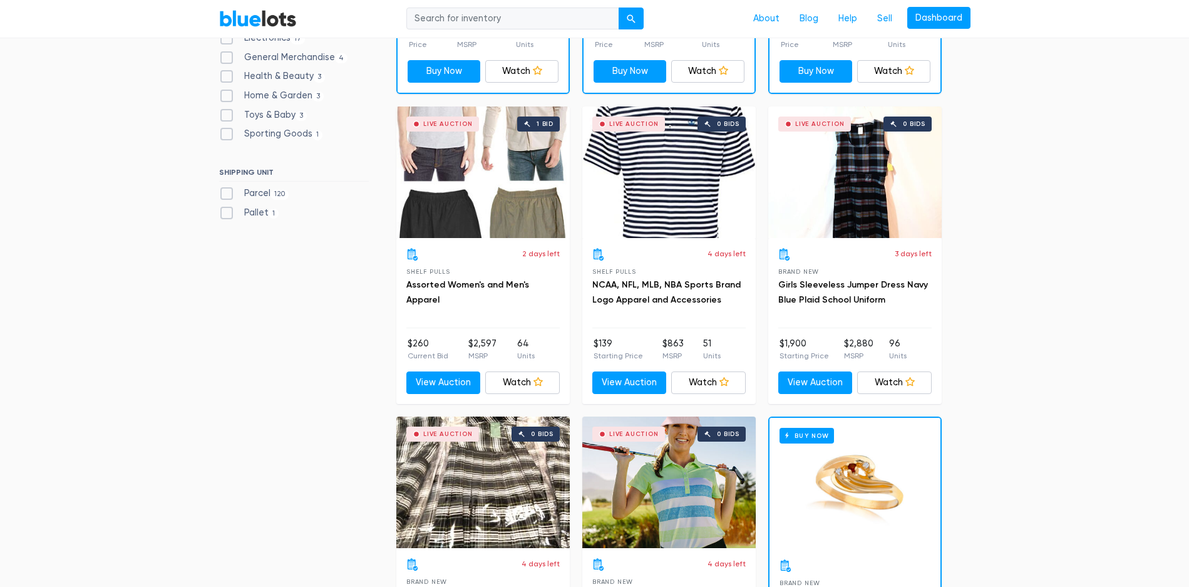
click at [472, 209] on div "Live Auction 1 bid" at bounding box center [482, 171] width 173 height 131
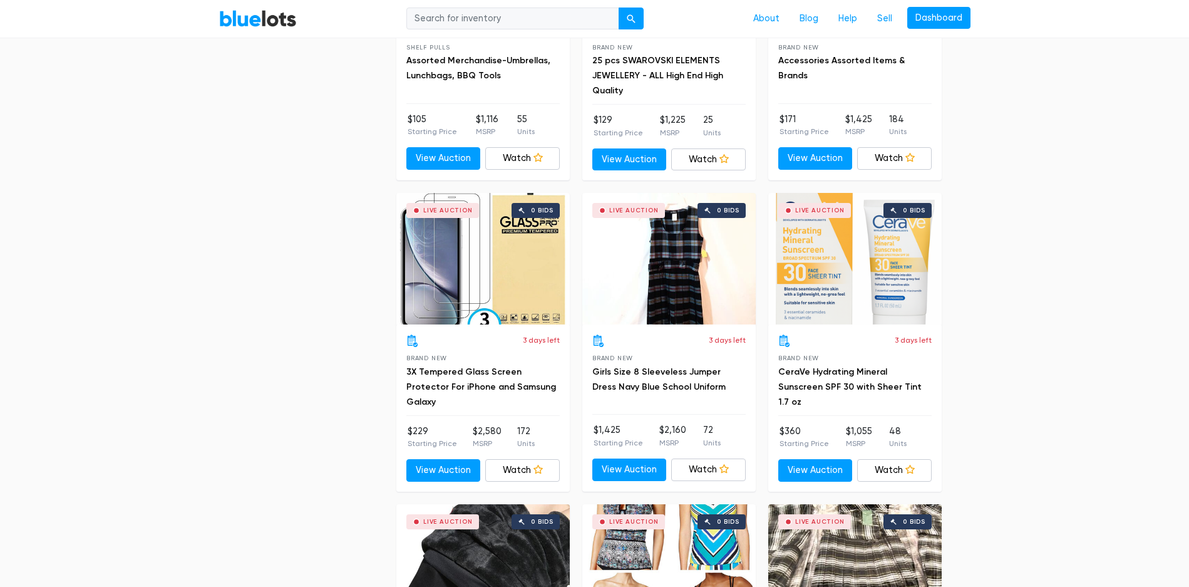
scroll to position [3549, 0]
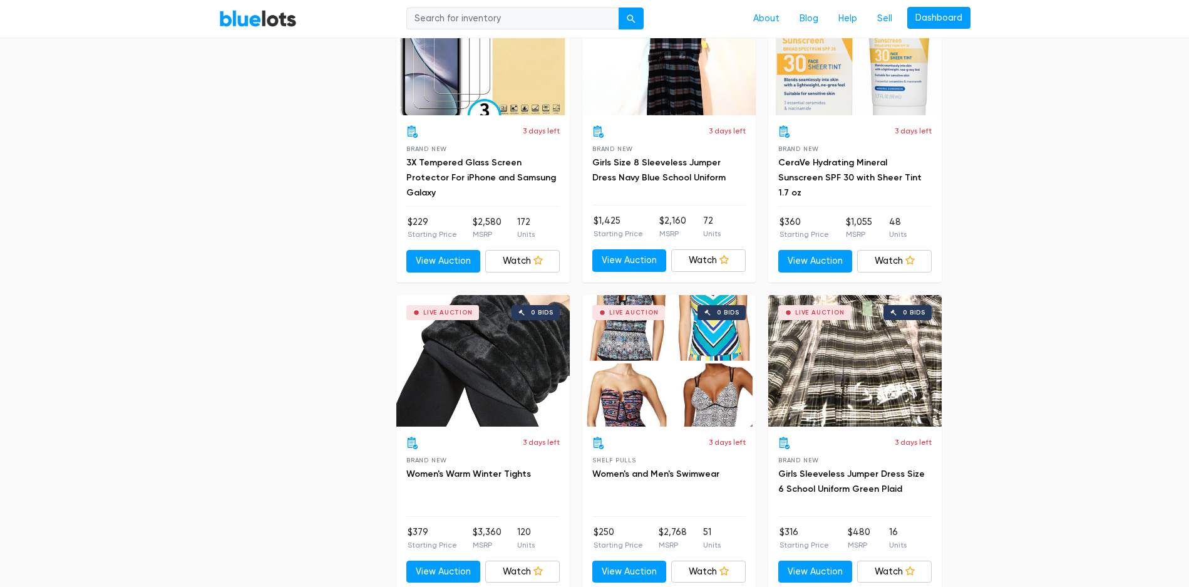
click at [686, 370] on div "Live Auction 0 bids" at bounding box center [668, 360] width 173 height 131
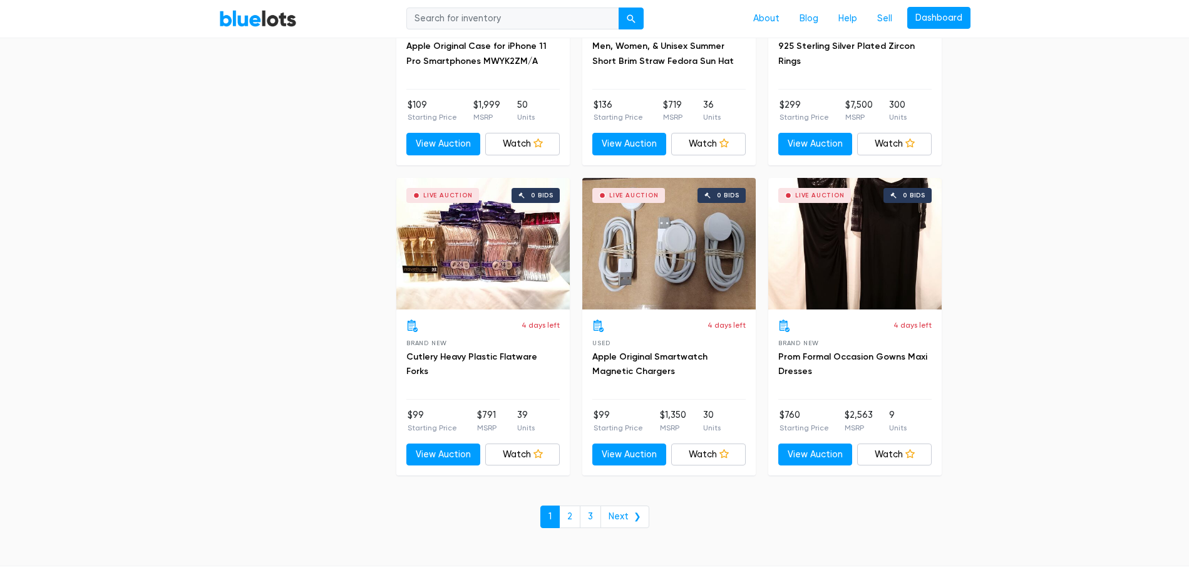
scroll to position [5398, 0]
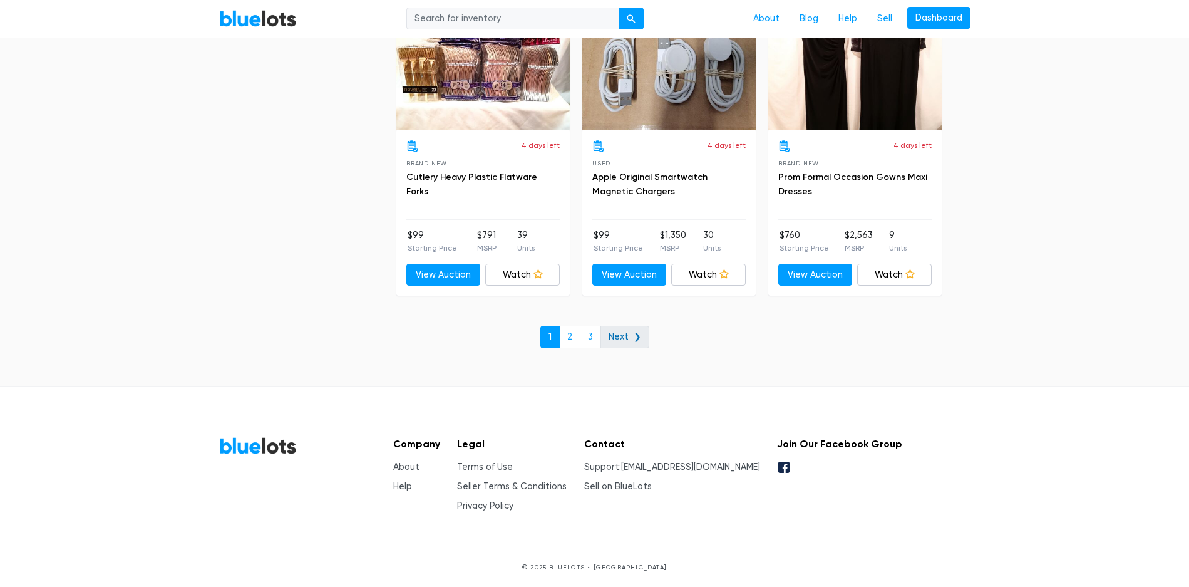
click at [620, 332] on link "Next ❯" at bounding box center [624, 337] width 49 height 23
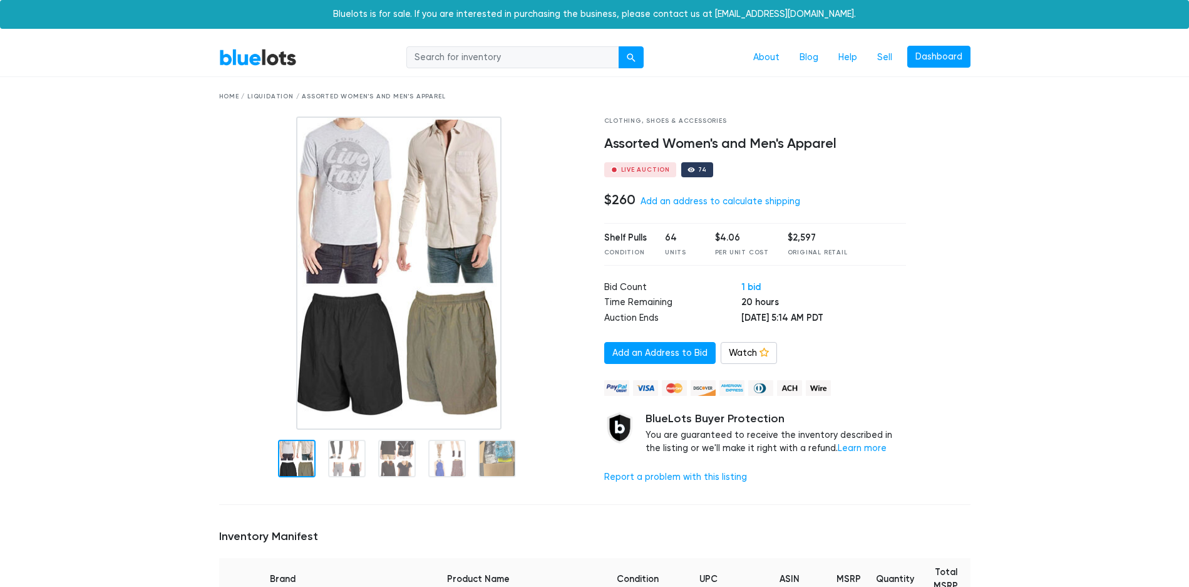
click at [451, 370] on img at bounding box center [398, 272] width 205 height 313
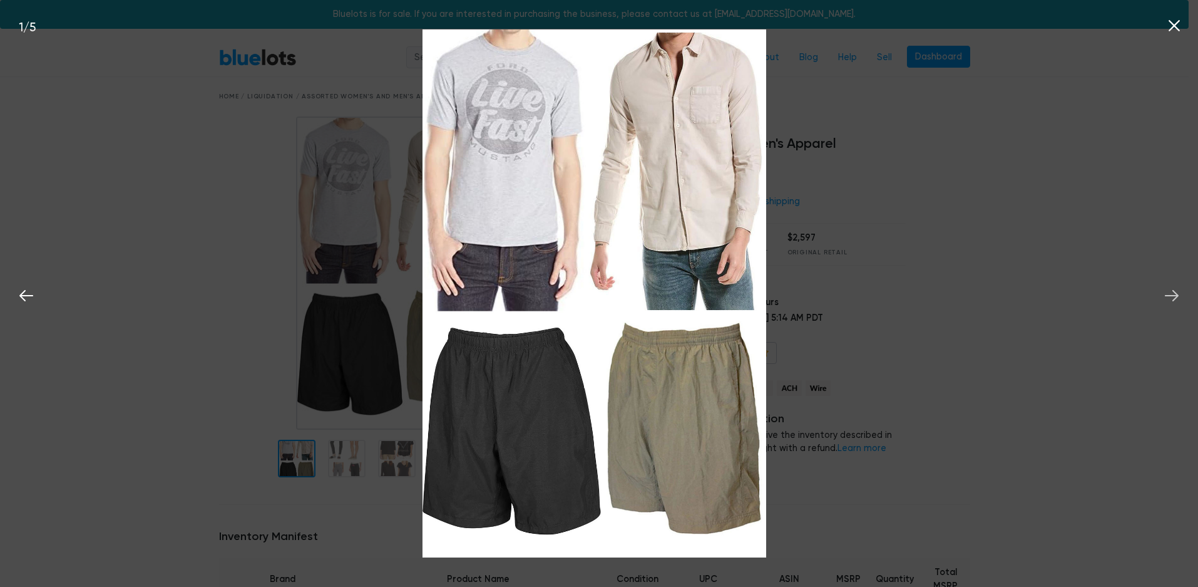
click at [1165, 293] on icon at bounding box center [1172, 295] width 19 height 19
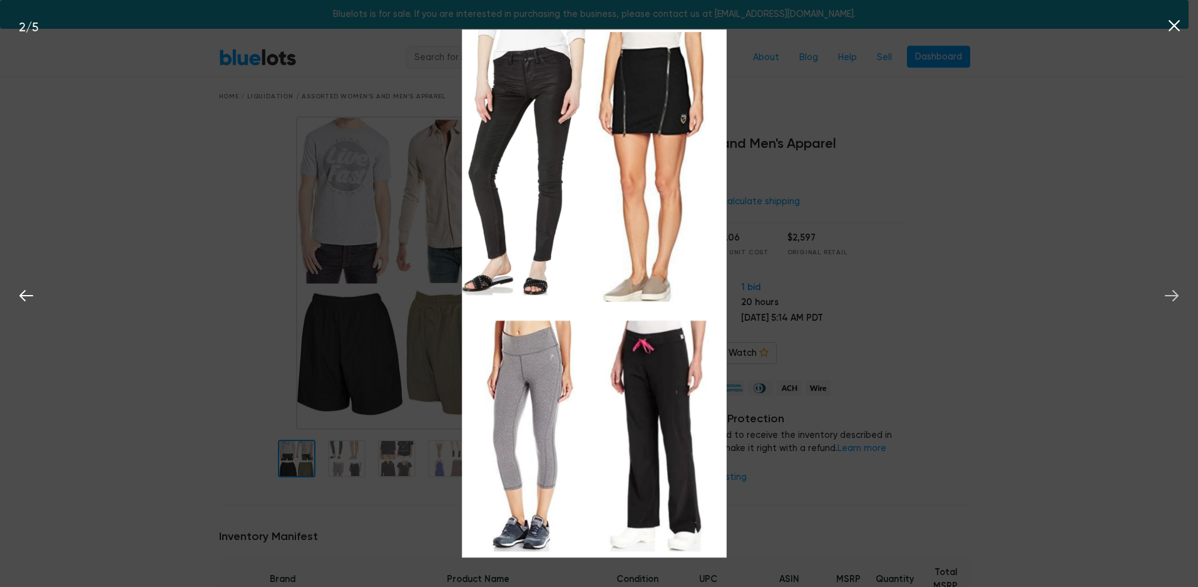
click at [1165, 293] on icon at bounding box center [1172, 295] width 19 height 19
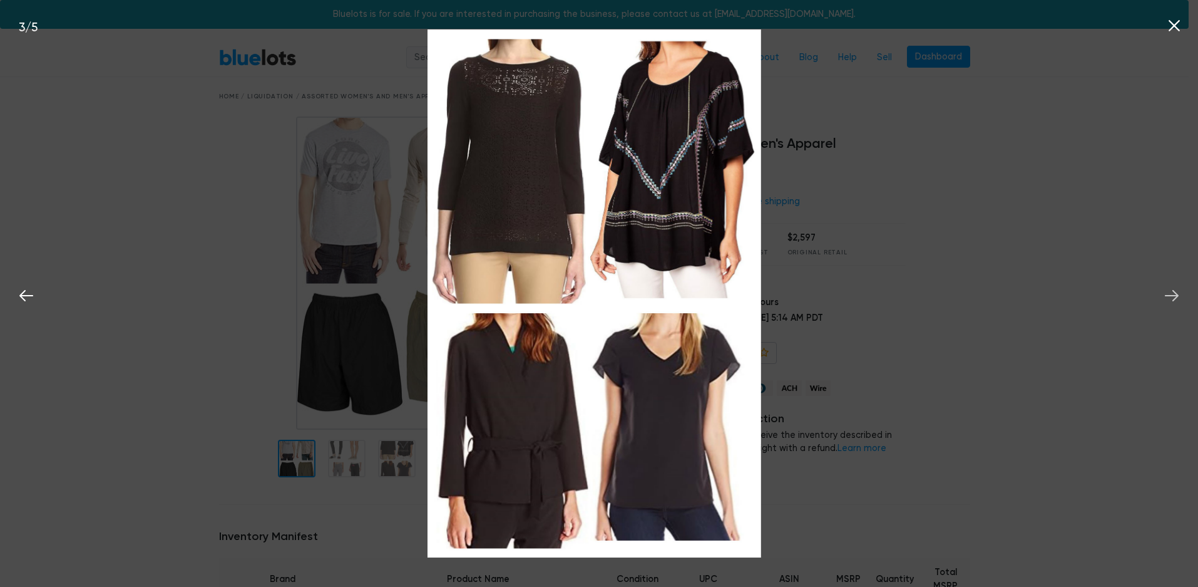
click at [1165, 293] on icon at bounding box center [1172, 295] width 19 height 19
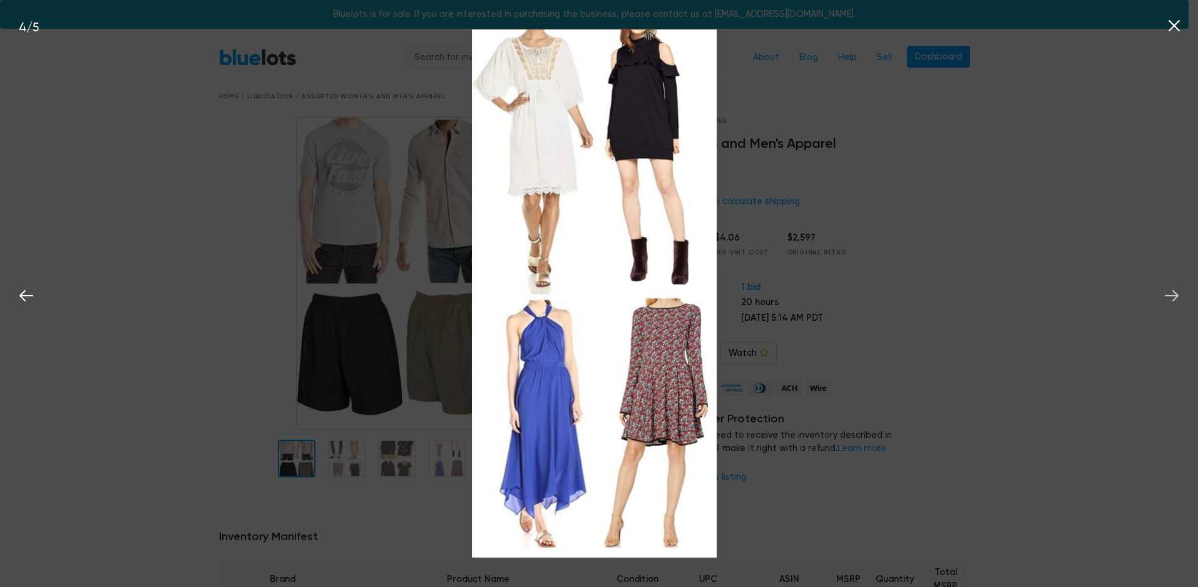
click at [1165, 293] on icon at bounding box center [1172, 295] width 19 height 19
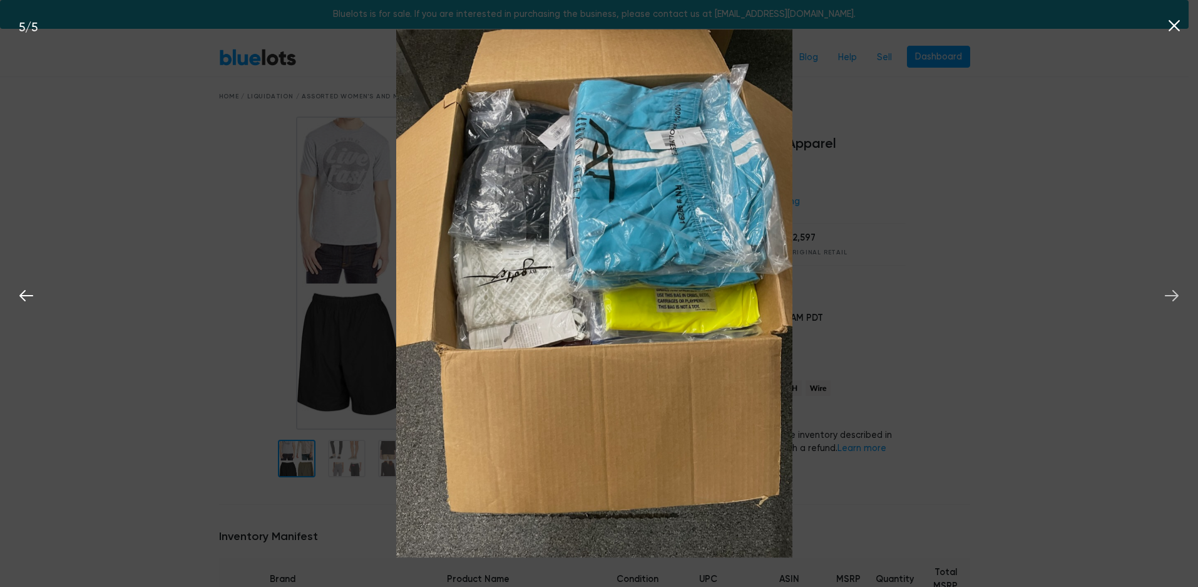
click at [1165, 293] on icon at bounding box center [1172, 295] width 19 height 19
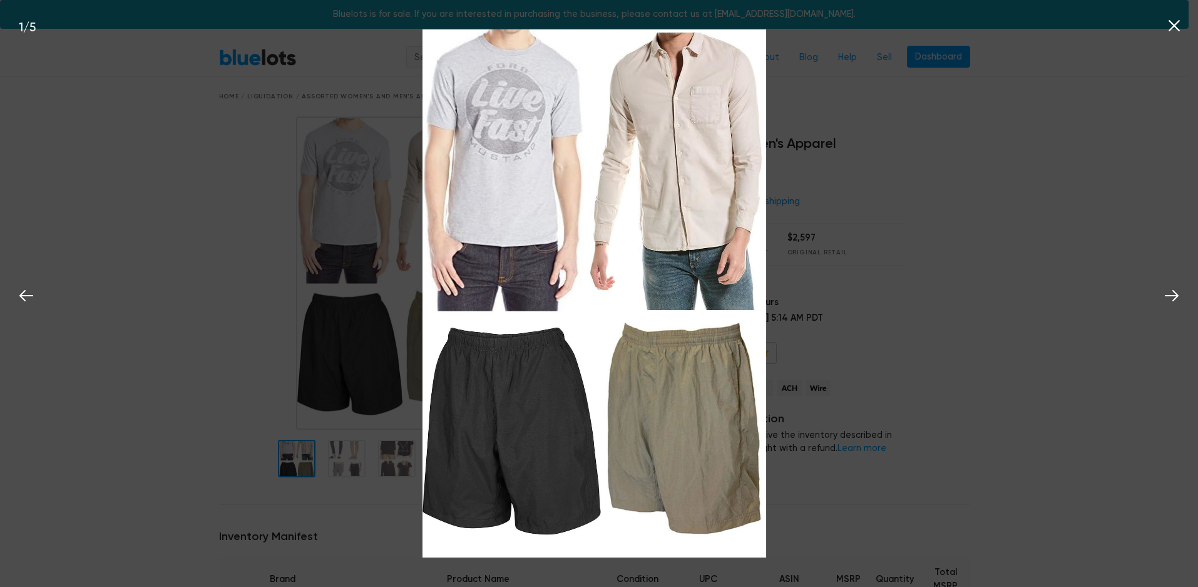
click at [1173, 22] on icon at bounding box center [1174, 25] width 19 height 19
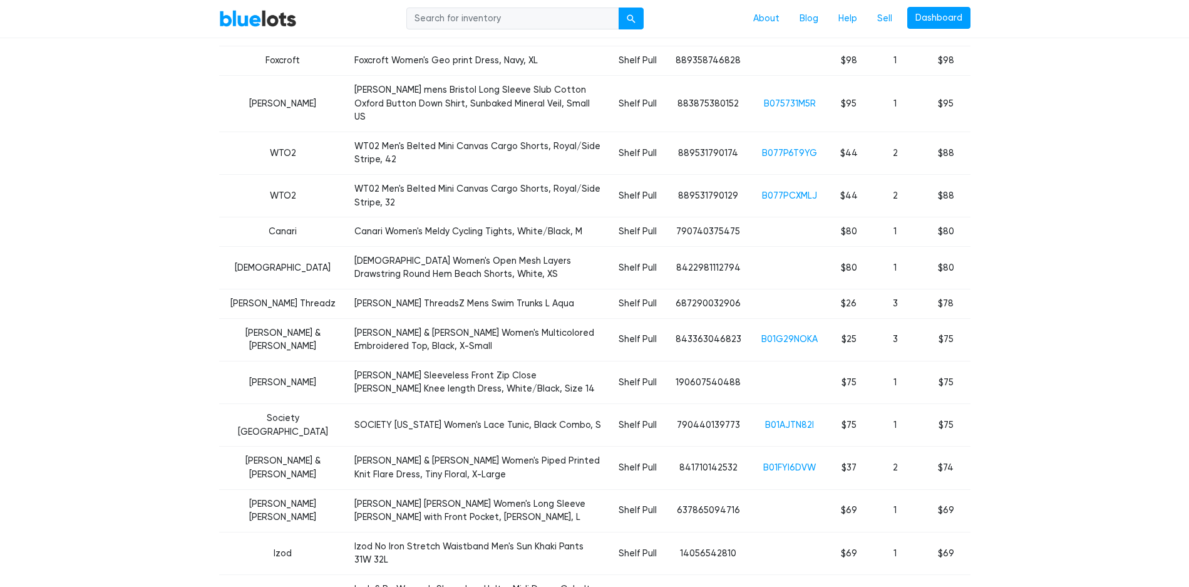
scroll to position [418, 0]
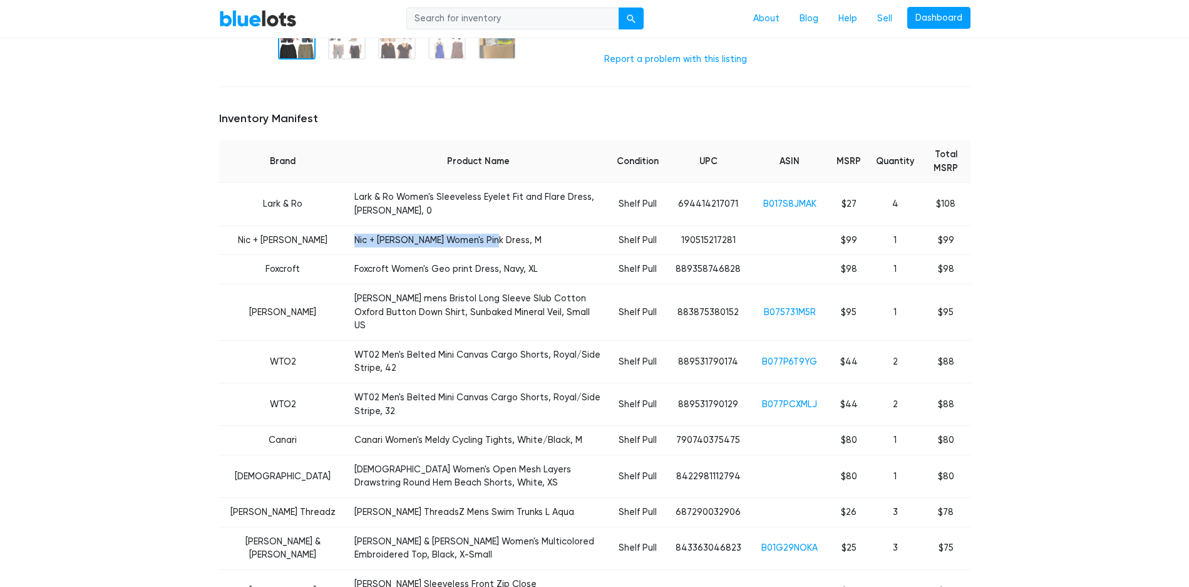
drag, startPoint x: 438, startPoint y: 230, endPoint x: 313, endPoint y: 232, distance: 125.2
click at [347, 232] on td "Nic + Zoe Women's Pink Dress, M" at bounding box center [478, 239] width 262 height 29
copy td "Nic + Zoe Women's Pink Dress, M"
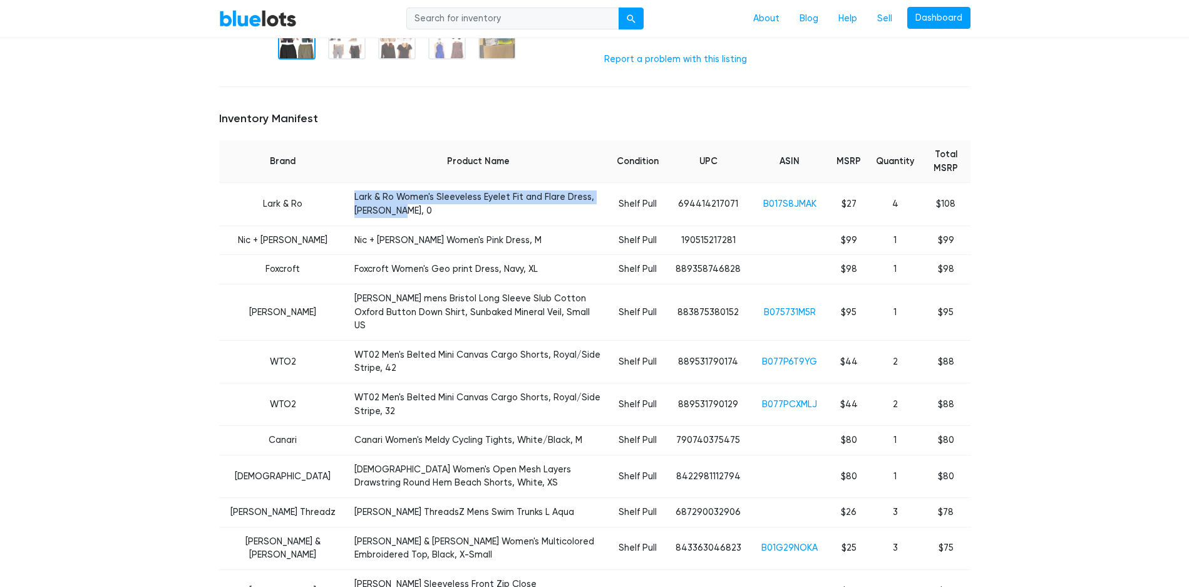
drag, startPoint x: 590, startPoint y: 198, endPoint x: 314, endPoint y: 200, distance: 276.1
click at [347, 200] on td "Lark & Ro Women's Sleeveless Eyelet Fit and Flare Dress, Dusty Rose, 0" at bounding box center [478, 204] width 262 height 43
copy td "Lark & Ro Women's Sleeveless Eyelet Fit and Flare Dress, Dusty Rose"
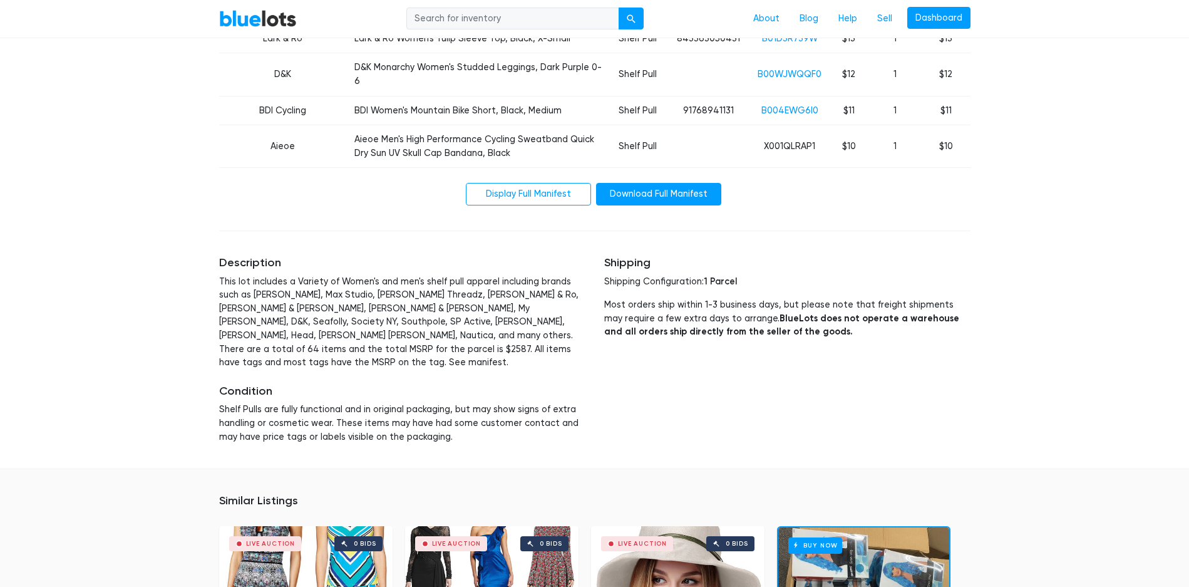
scroll to position [2486, 0]
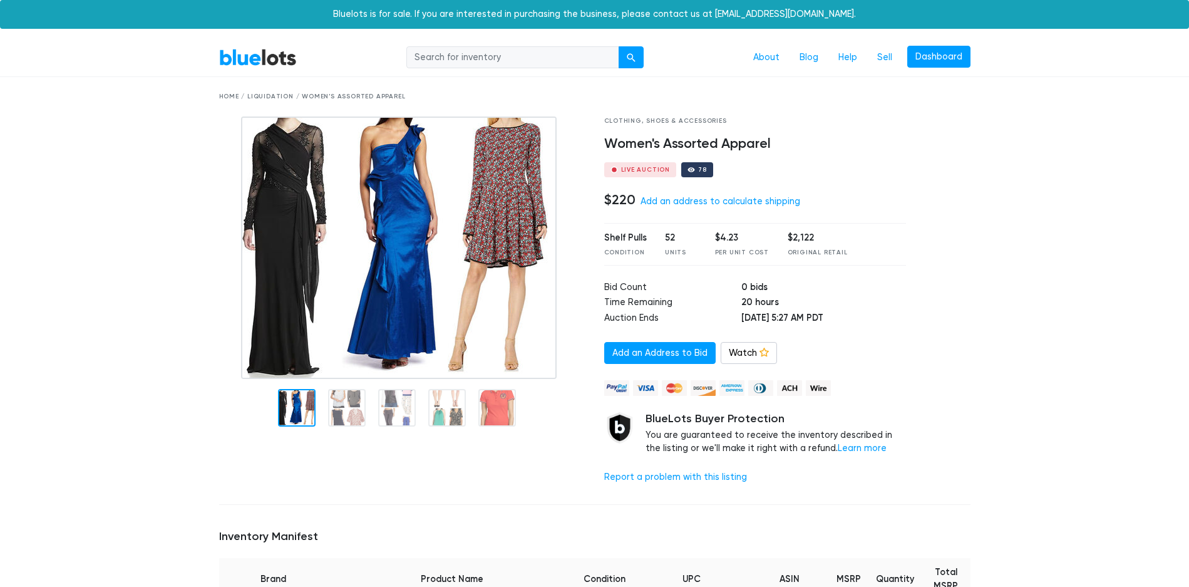
click at [515, 279] on img at bounding box center [399, 247] width 316 height 262
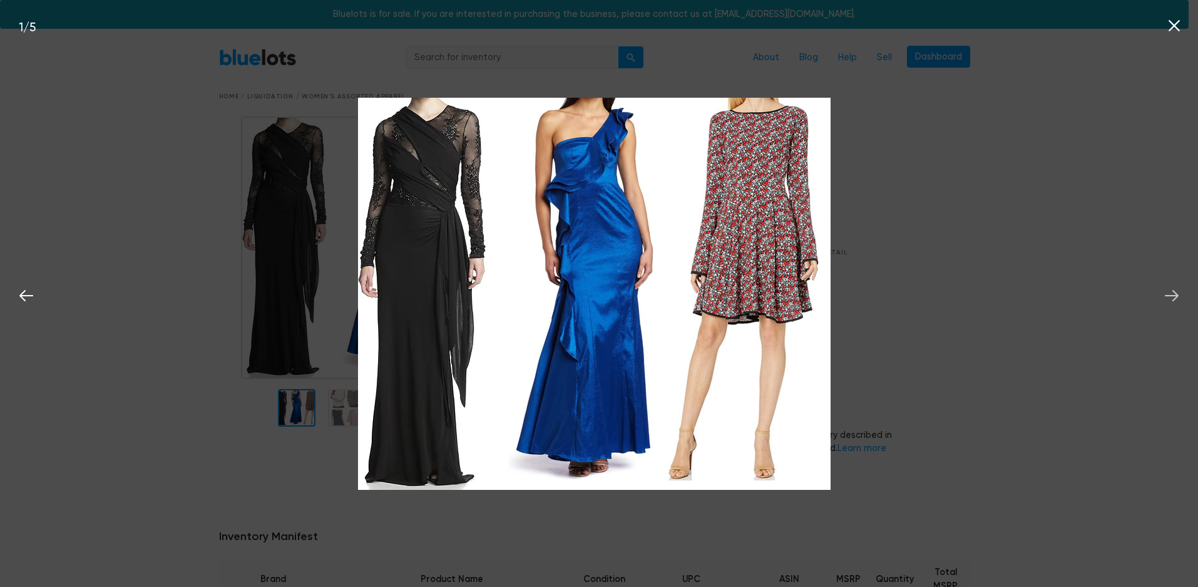
click at [1166, 289] on icon at bounding box center [1172, 295] width 19 height 19
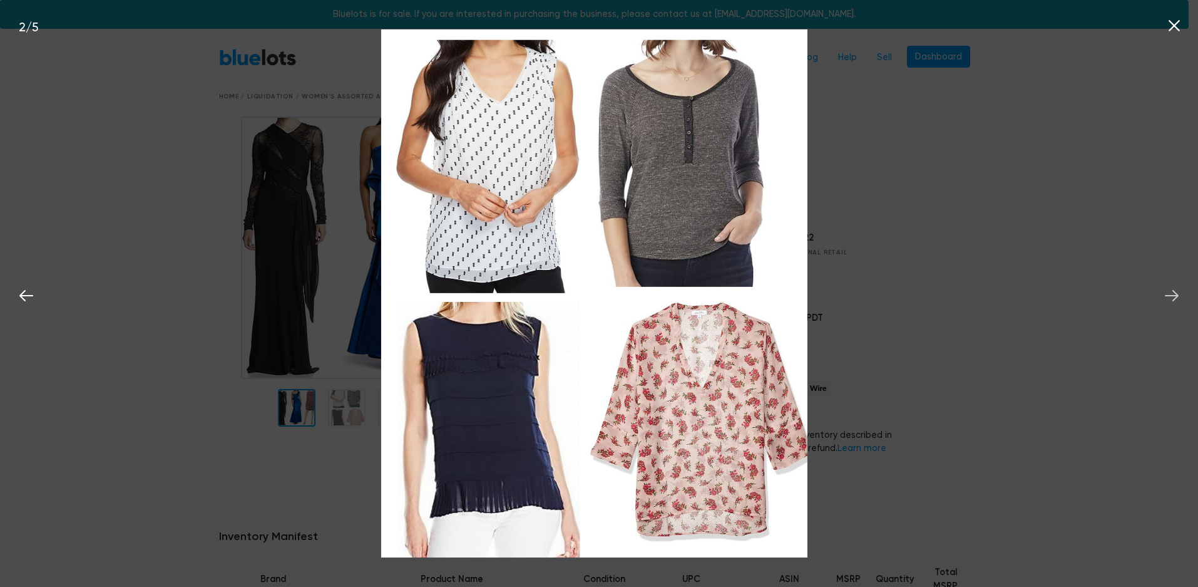
click at [1166, 289] on icon at bounding box center [1172, 295] width 19 height 19
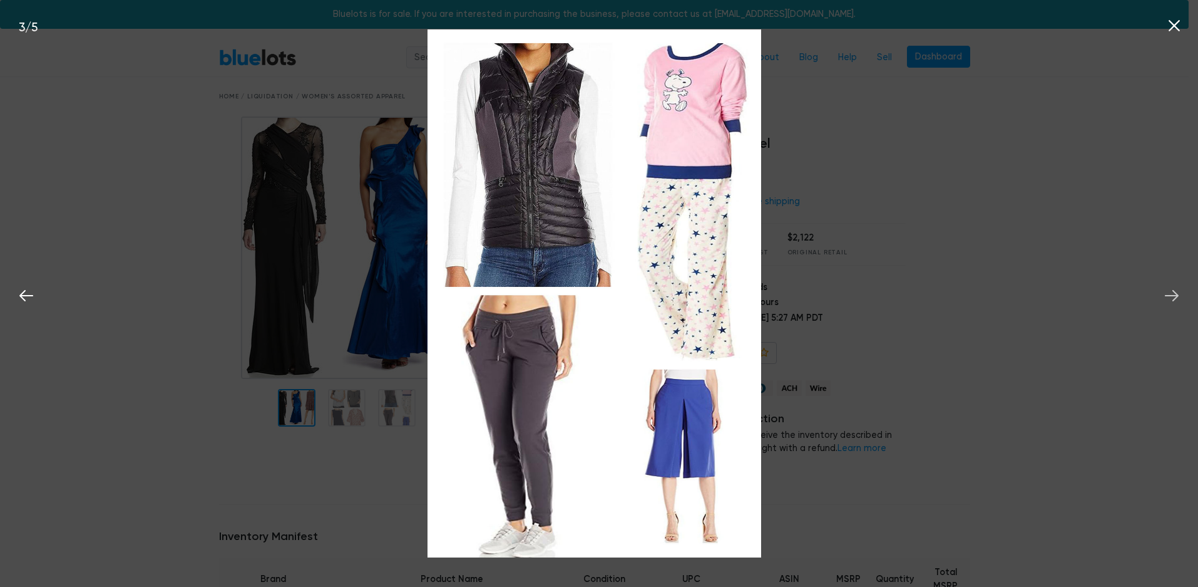
click at [1166, 289] on icon at bounding box center [1172, 295] width 19 height 19
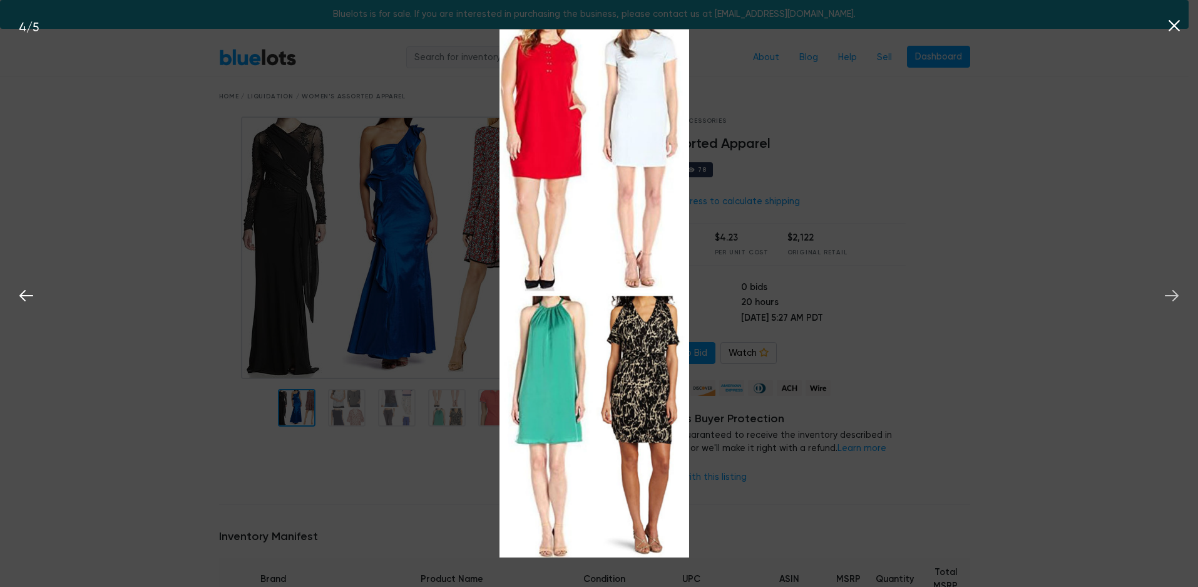
click at [1172, 296] on icon at bounding box center [1172, 295] width 14 height 11
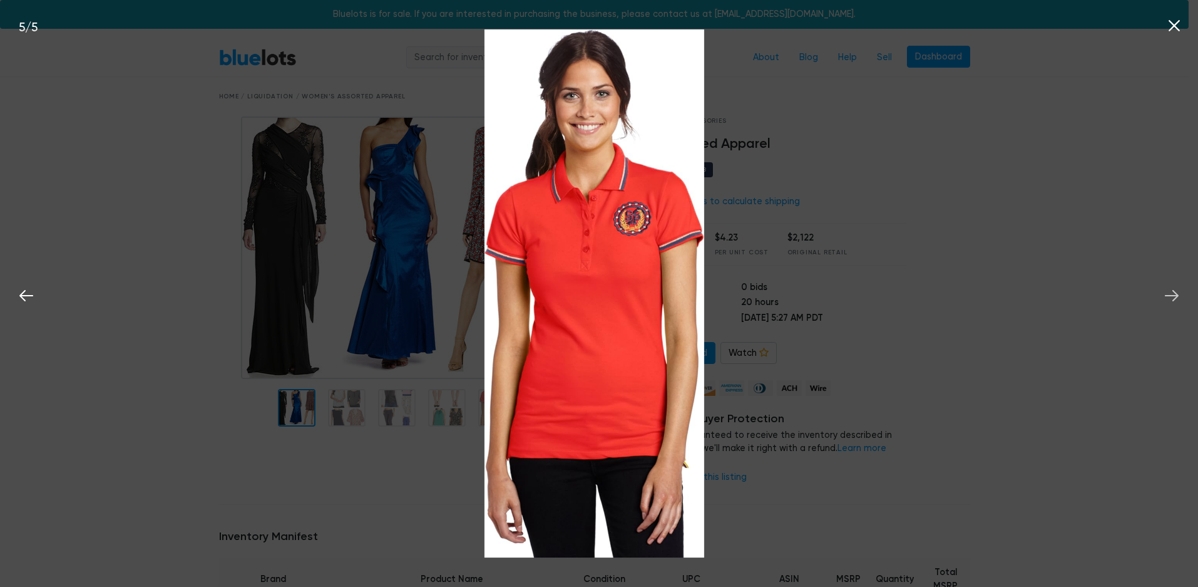
click at [1172, 296] on icon at bounding box center [1172, 295] width 14 height 11
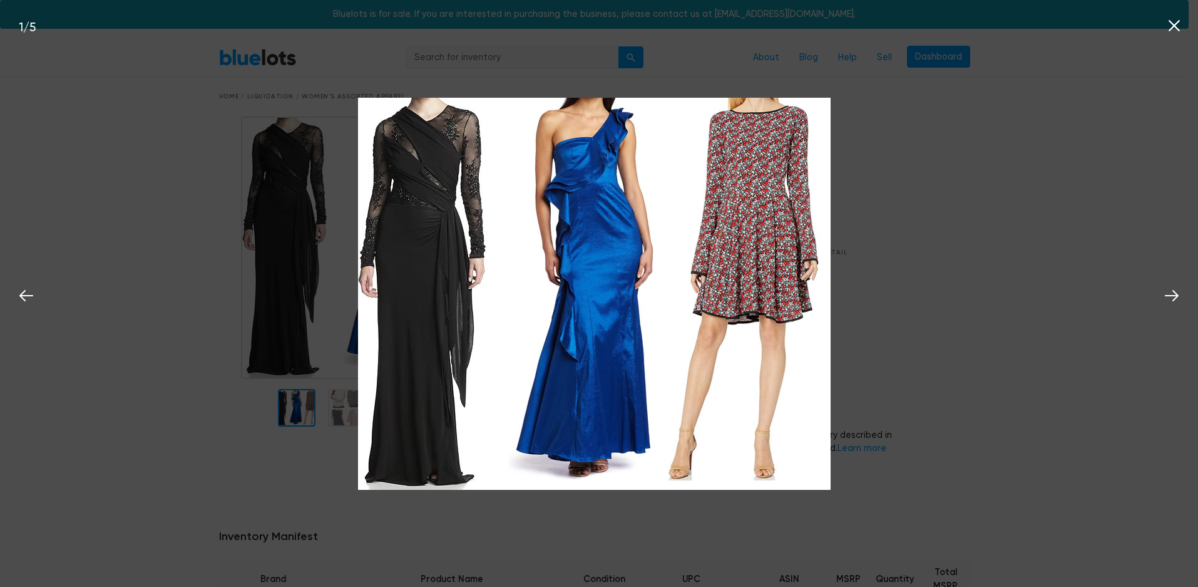
click at [1168, 29] on icon at bounding box center [1174, 25] width 19 height 19
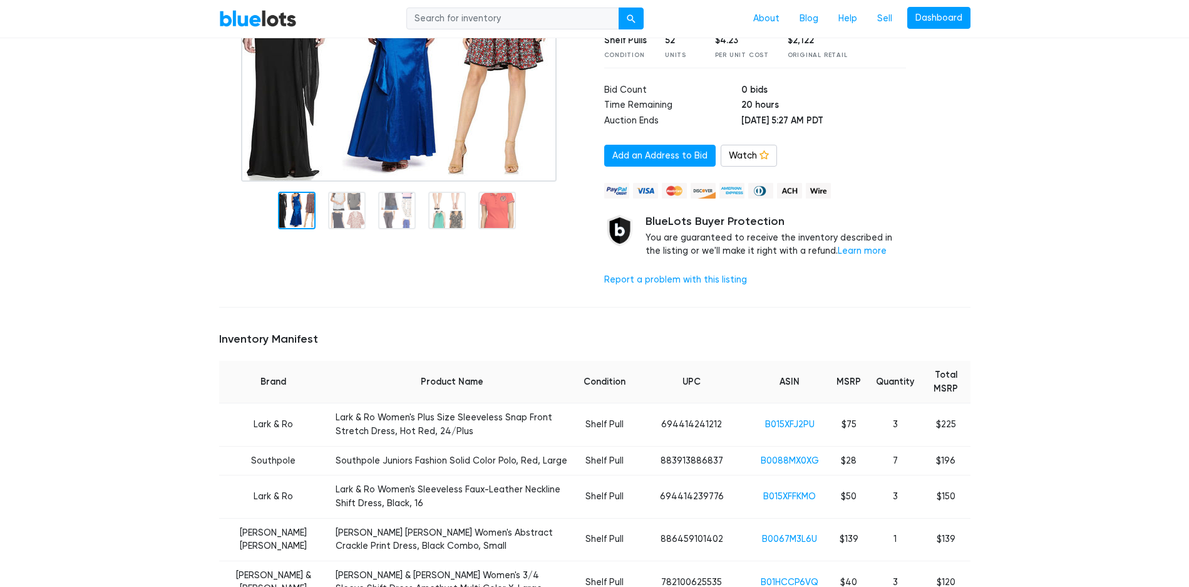
scroll to position [209, 0]
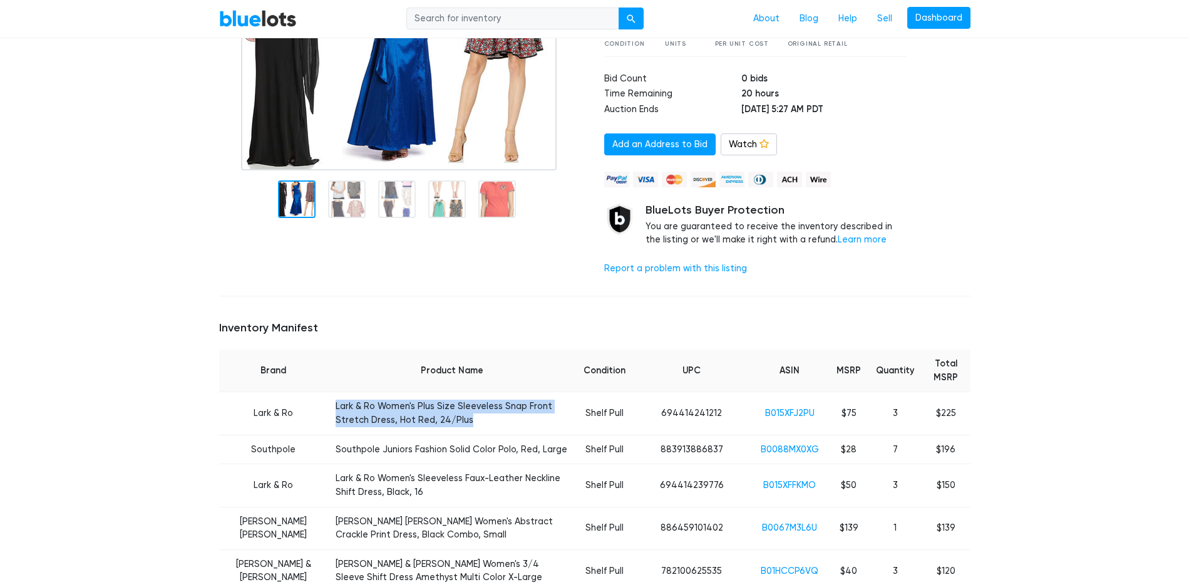
drag, startPoint x: 312, startPoint y: 408, endPoint x: 373, endPoint y: 420, distance: 62.5
click at [373, 420] on td "Lark & Ro Women's Plus Size Sleeveless Snap Front Stretch Dress, Hot Red, 24/Pl…" at bounding box center [452, 413] width 248 height 43
copy td "Lark & Ro Women's Plus Size Sleeveless Snap Front Stretch Dress, Hot Red, 24/Pl…"
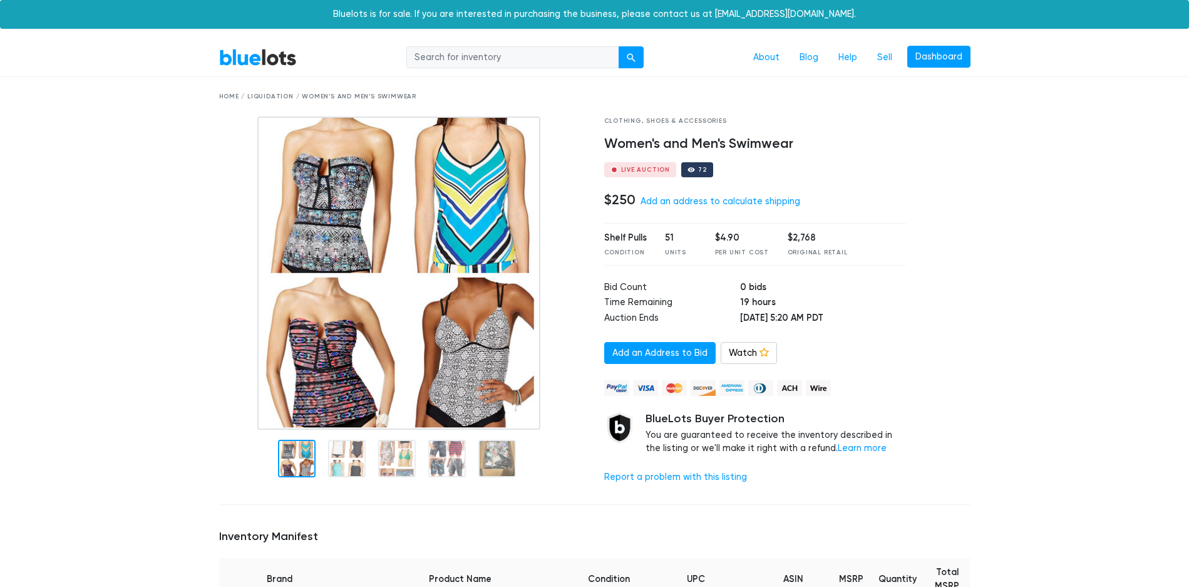
click at [482, 311] on img at bounding box center [398, 272] width 282 height 313
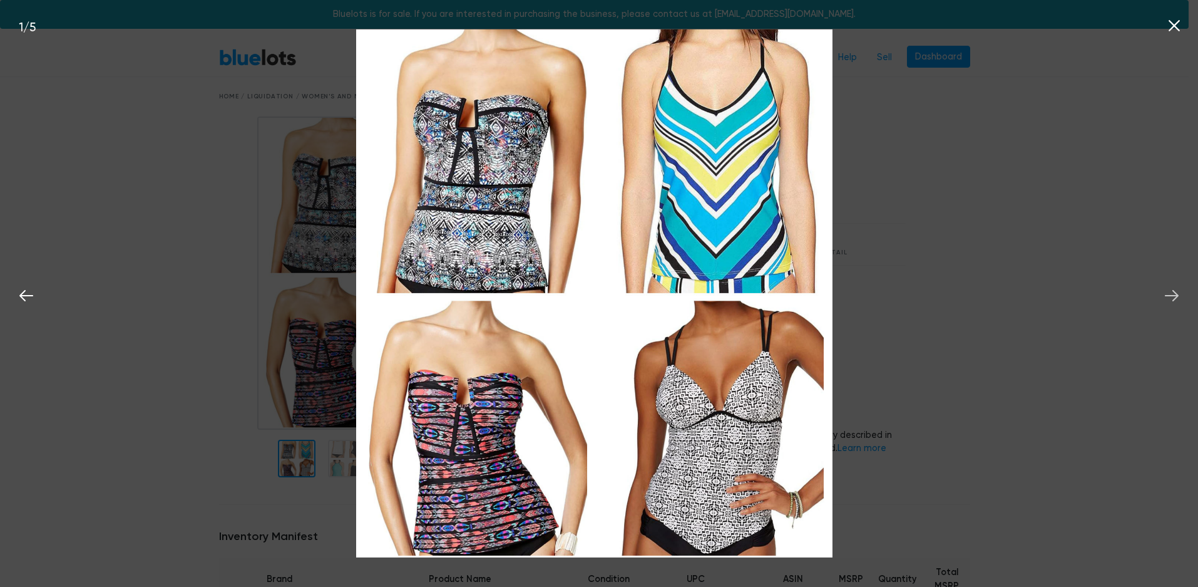
click at [1175, 299] on icon at bounding box center [1172, 295] width 14 height 11
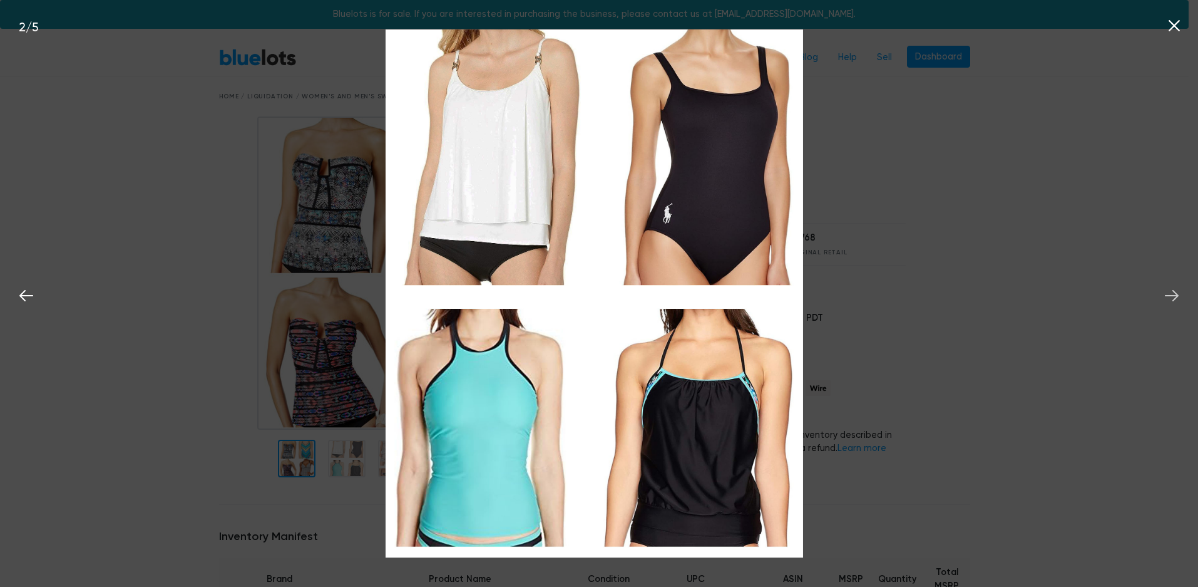
click at [1175, 297] on icon at bounding box center [1172, 295] width 19 height 19
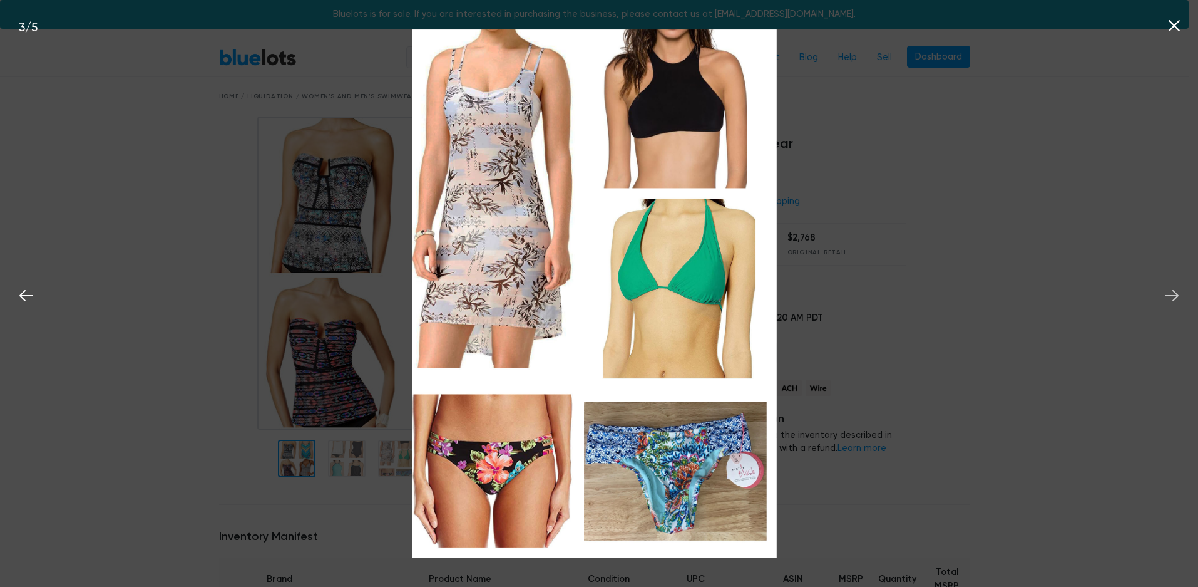
click at [1175, 297] on icon at bounding box center [1172, 295] width 19 height 19
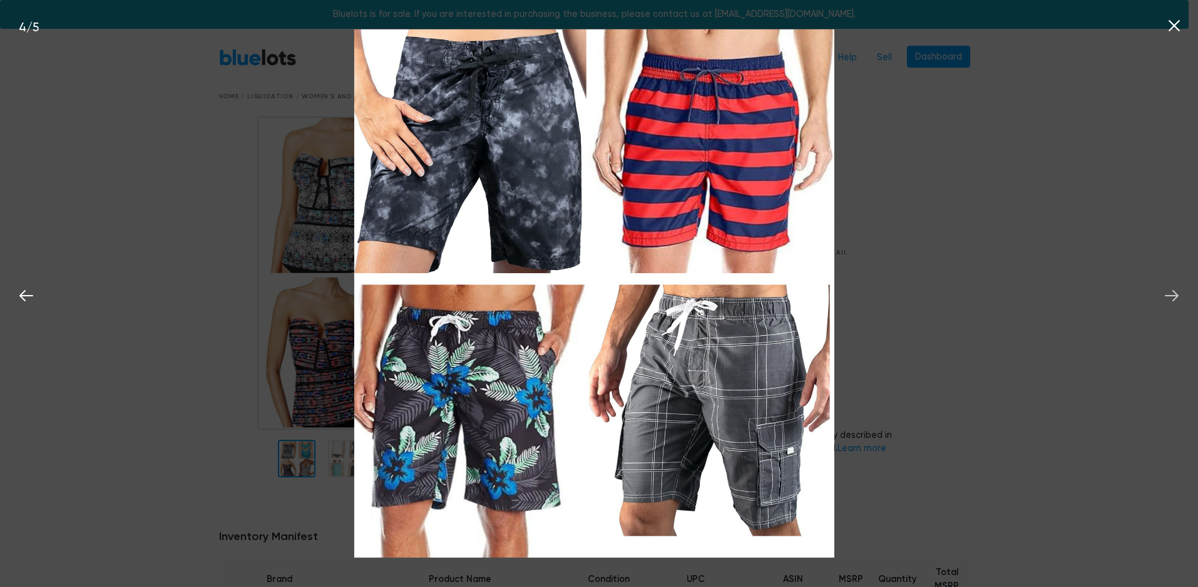
click at [1175, 297] on icon at bounding box center [1172, 295] width 19 height 19
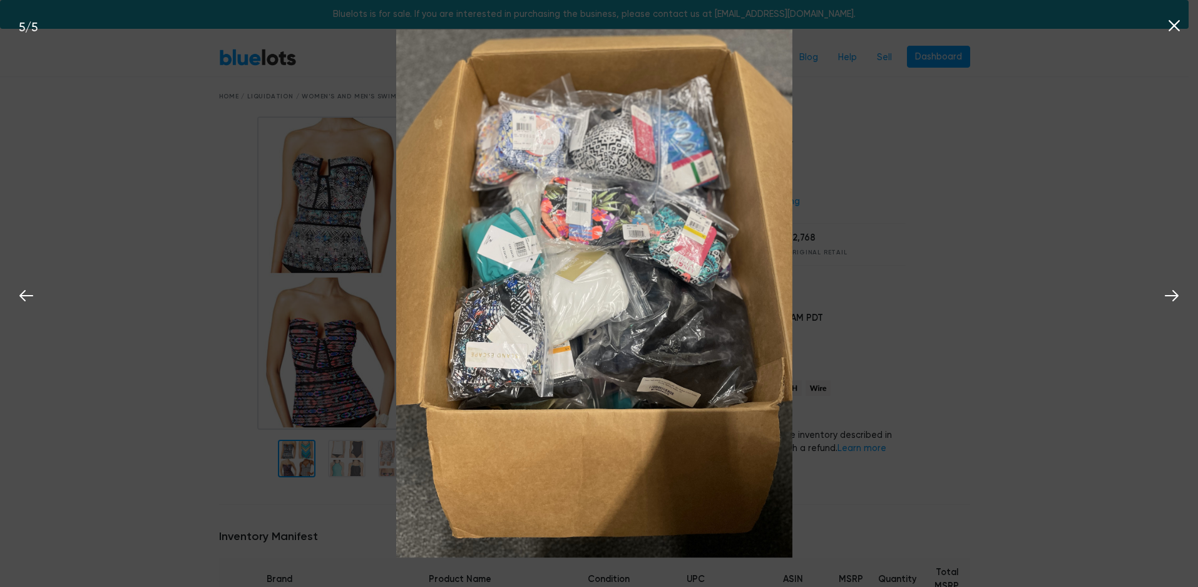
click at [1172, 21] on icon at bounding box center [1174, 25] width 19 height 19
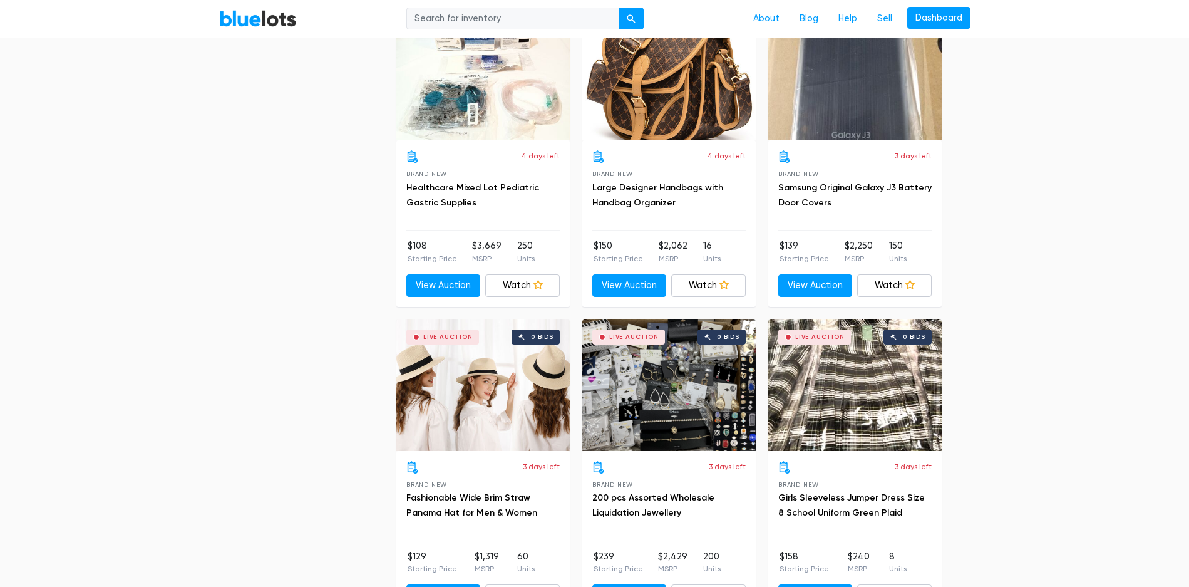
scroll to position [3549, 0]
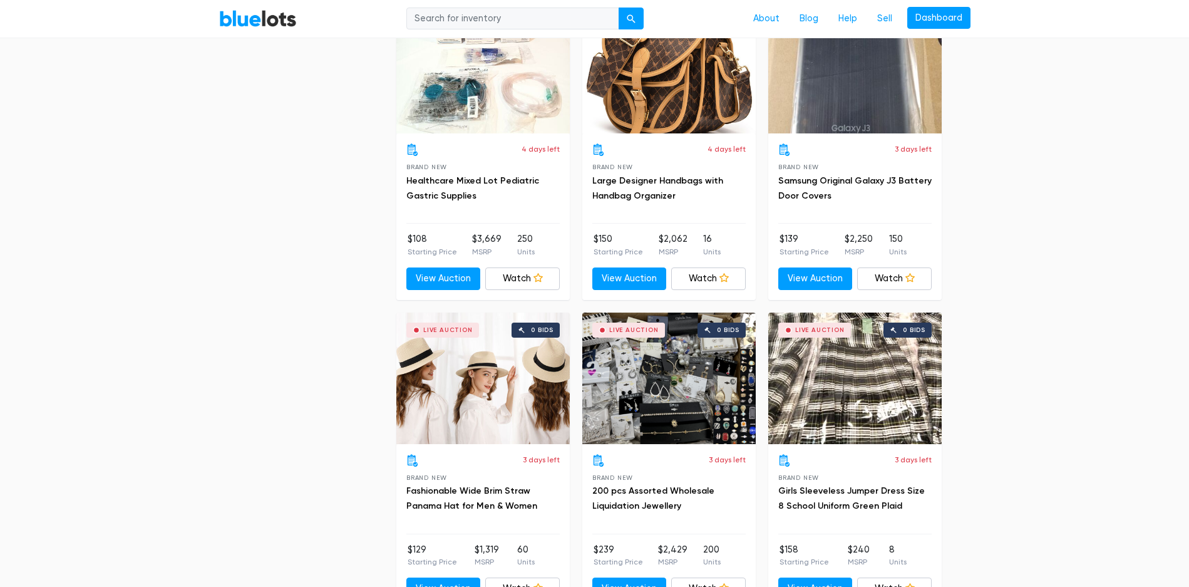
click at [684, 365] on div "Live Auction 0 bids" at bounding box center [668, 377] width 173 height 131
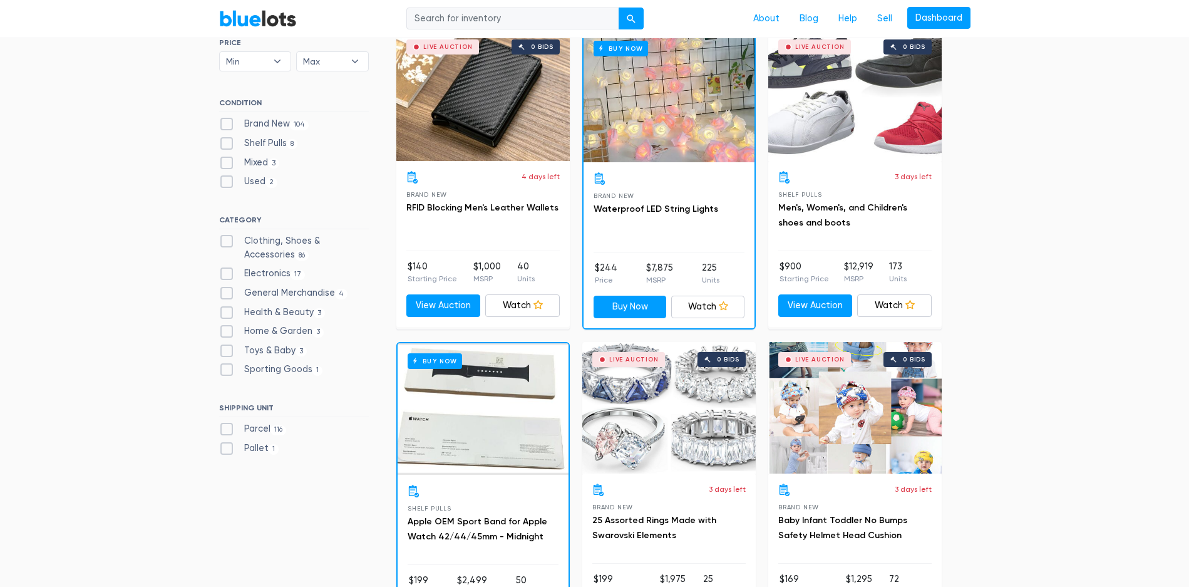
scroll to position [0, 0]
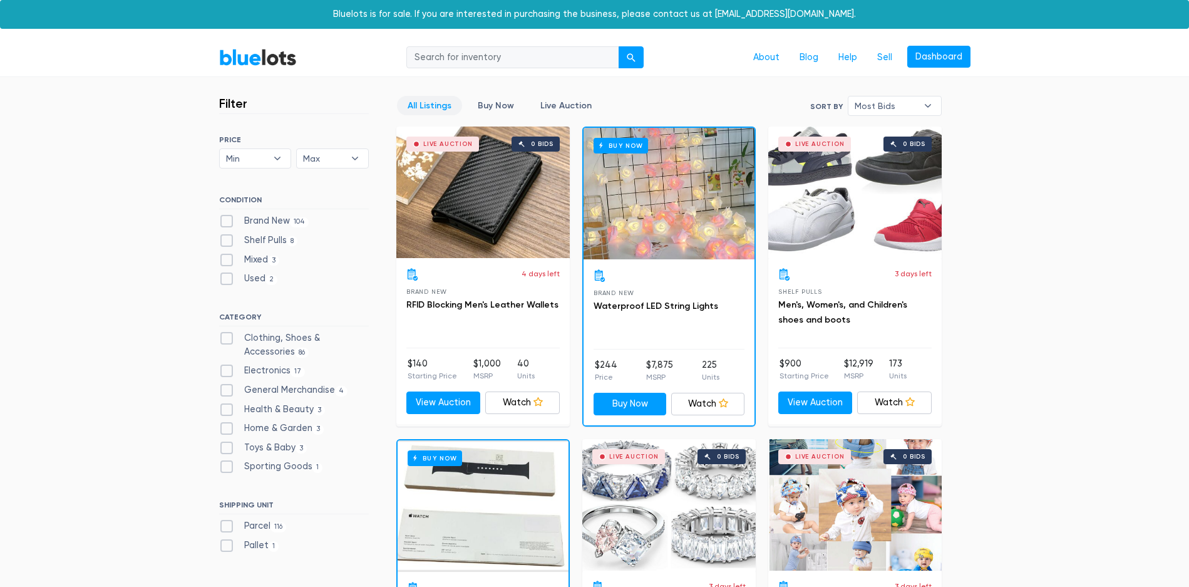
click at [639, 258] on div "Buy Now" at bounding box center [669, 193] width 171 height 131
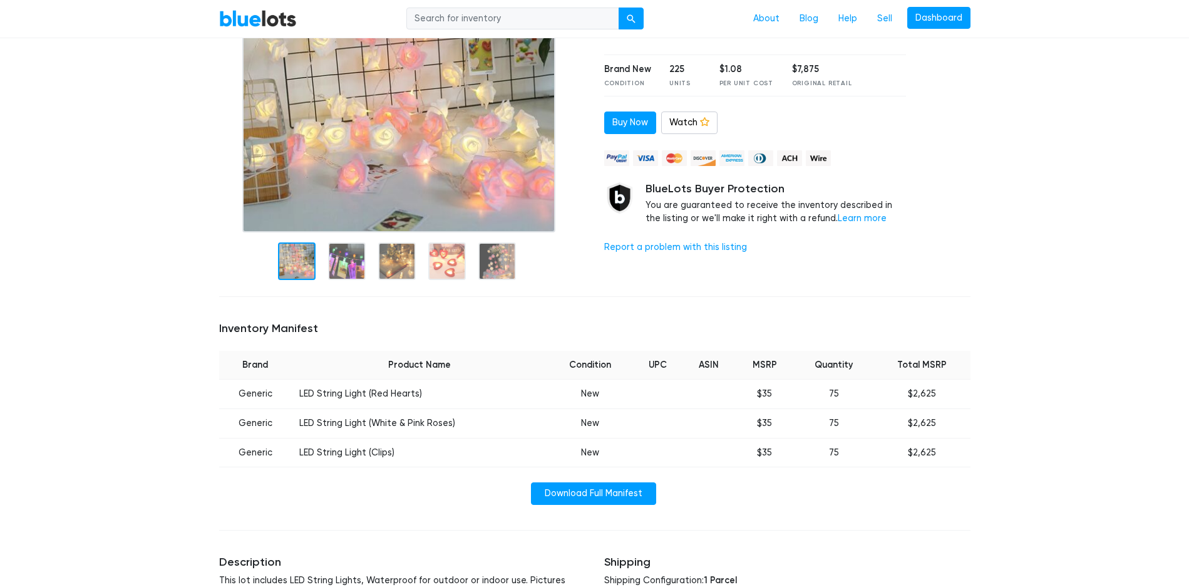
scroll to position [209, 0]
